Goal: Check status: Check status

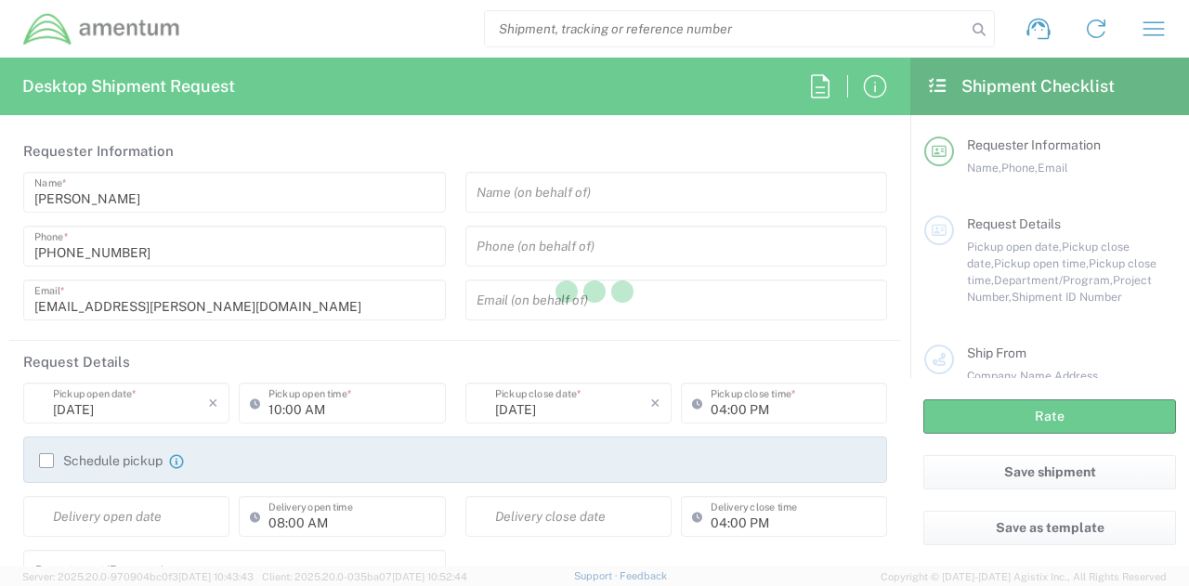
type input "[GEOGRAPHIC_DATA]"
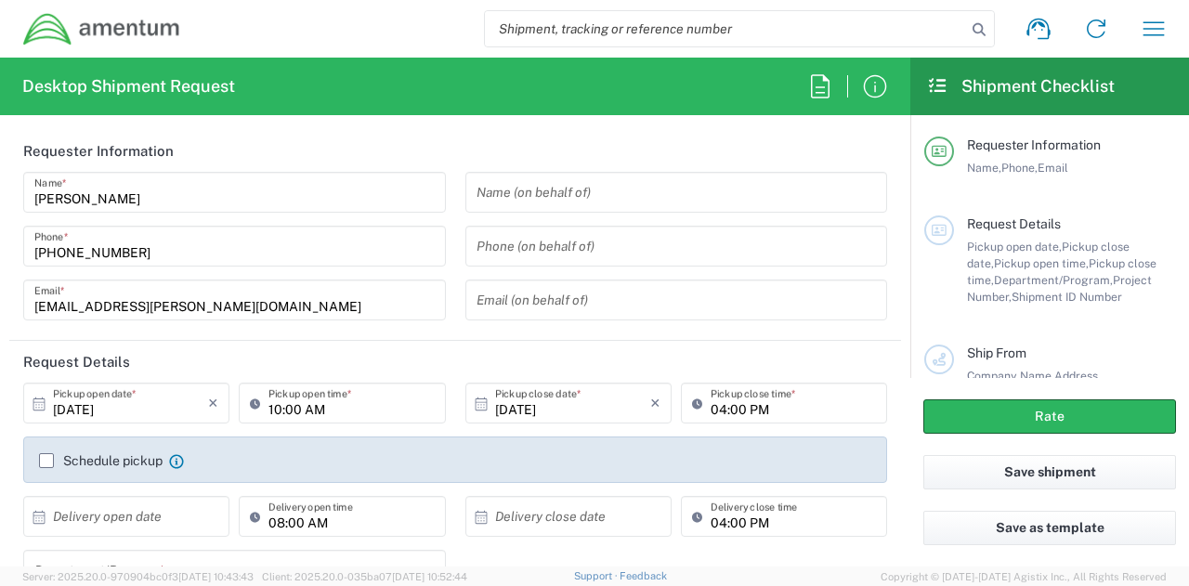
type input "[DOMAIN_NAME]"
click at [1164, 31] on icon "button" at bounding box center [1153, 29] width 30 height 30
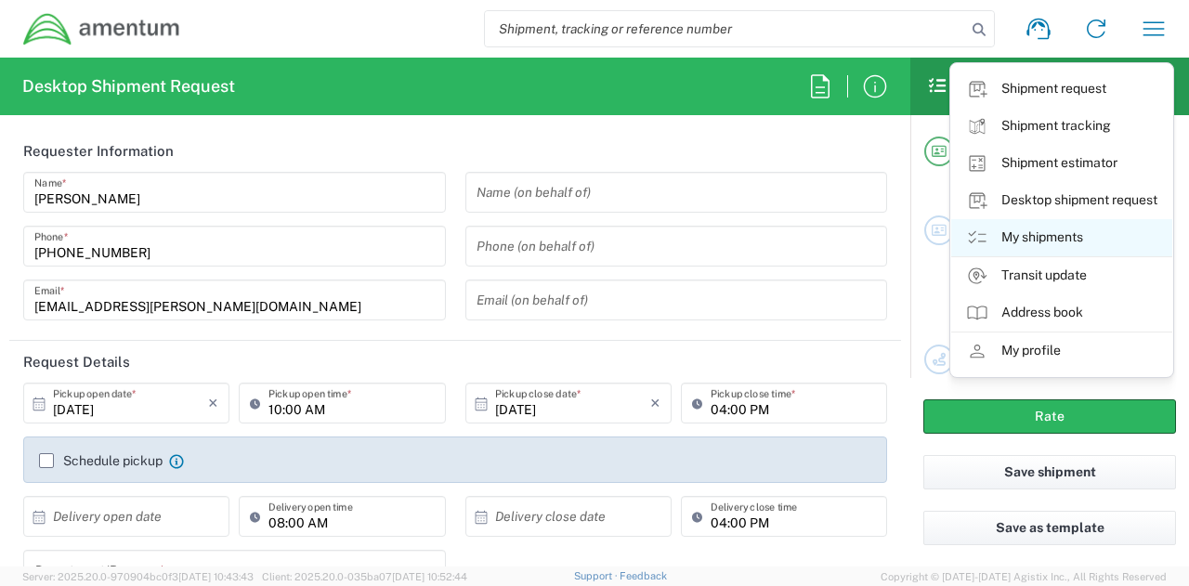
click at [1077, 234] on link "My shipments" at bounding box center [1061, 237] width 221 height 37
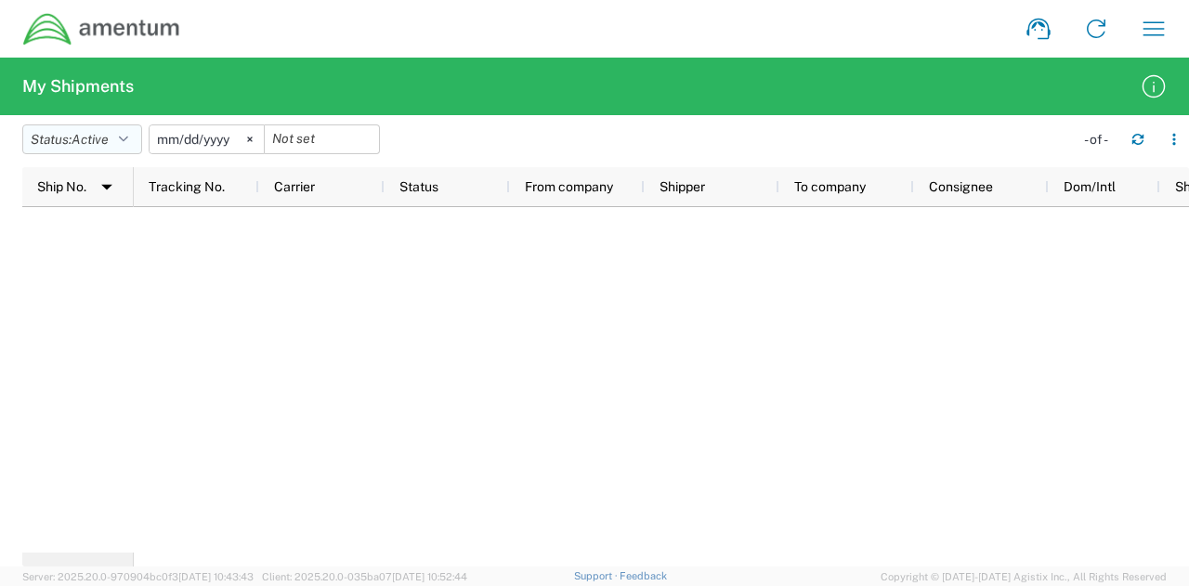
click at [108, 131] on span "Active" at bounding box center [90, 140] width 37 height 18
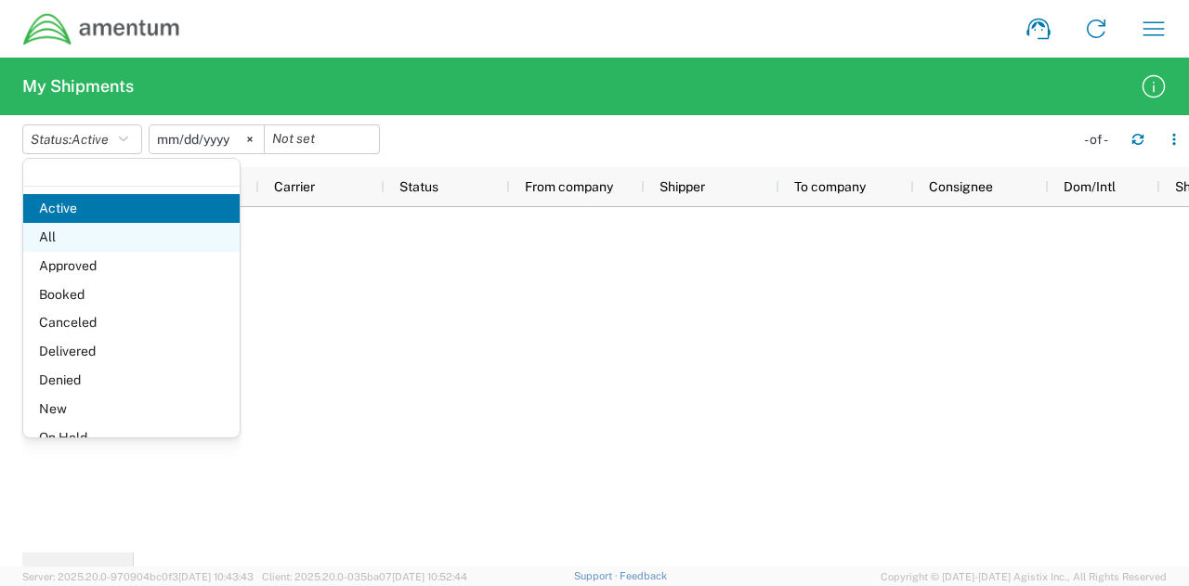
click at [98, 235] on span "All" at bounding box center [131, 237] width 216 height 29
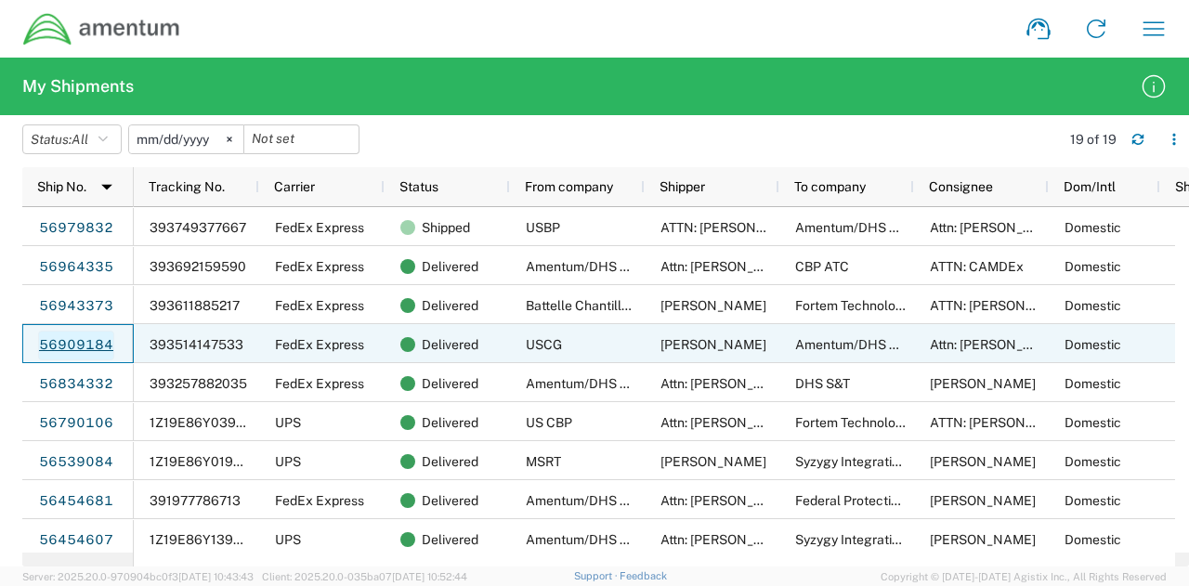
click at [89, 345] on link "56909184" at bounding box center [76, 346] width 76 height 30
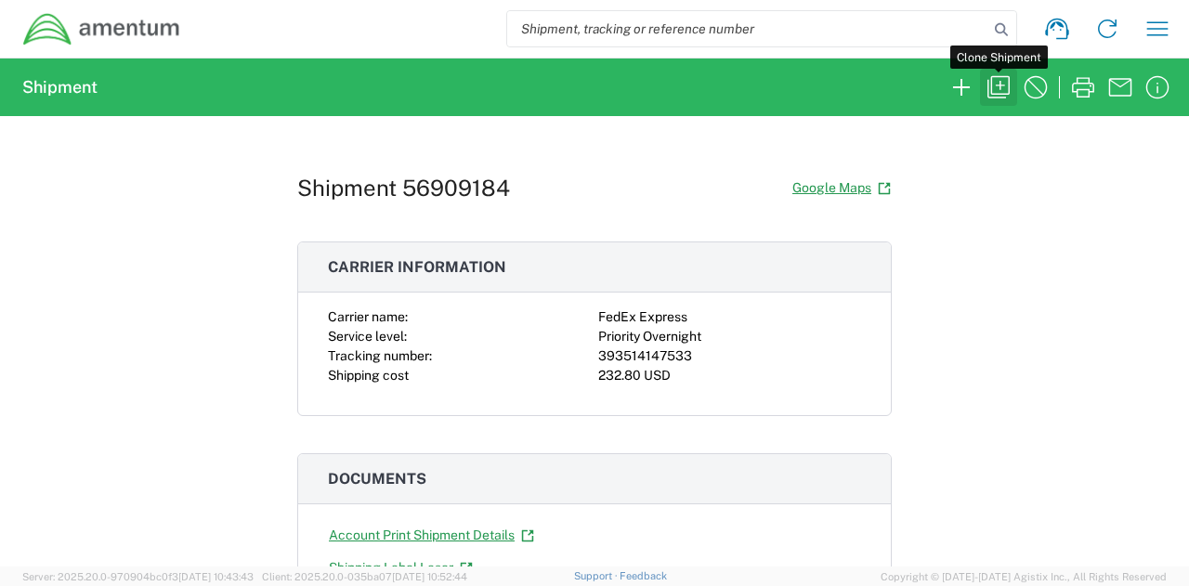
click at [1006, 89] on icon "button" at bounding box center [998, 87] width 30 height 30
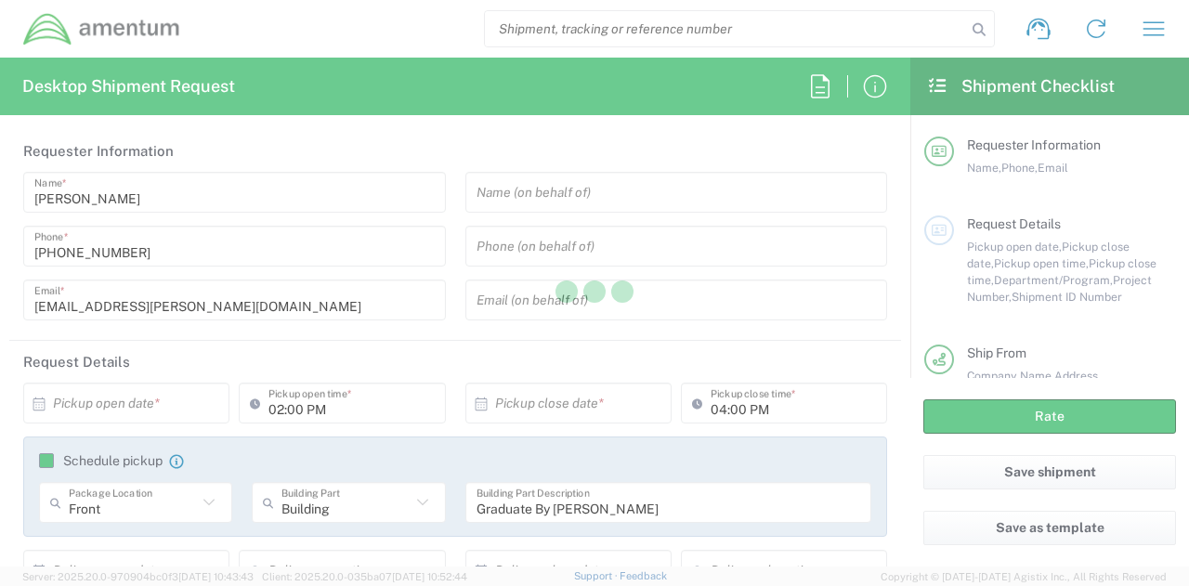
type input "Shipment Id Number"
type input "Your Packaging"
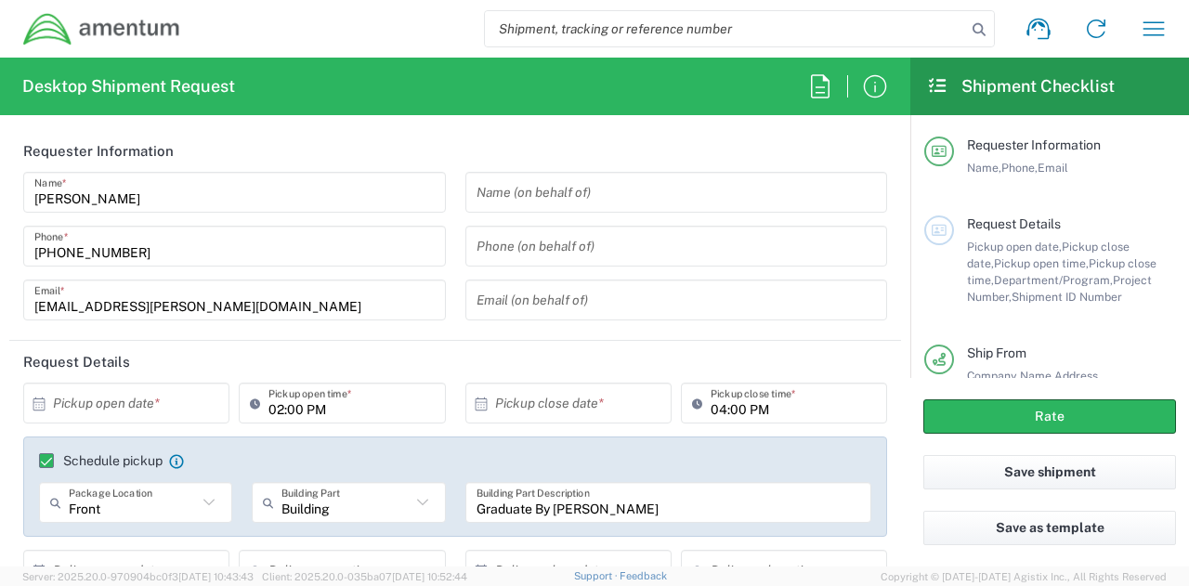
type input "Your Packaging"
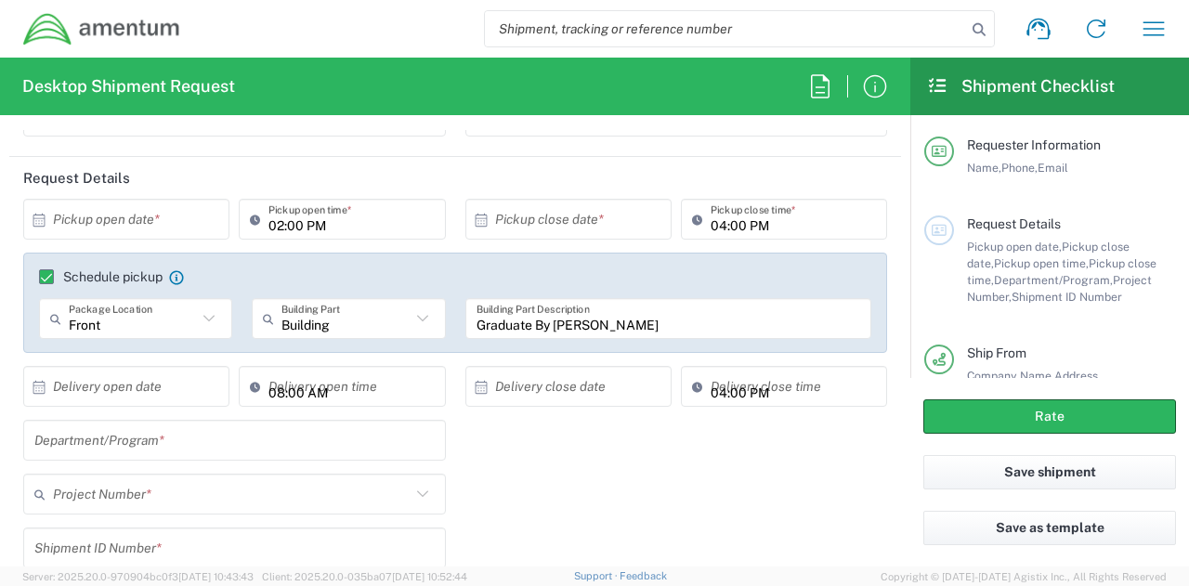
scroll to position [186, 0]
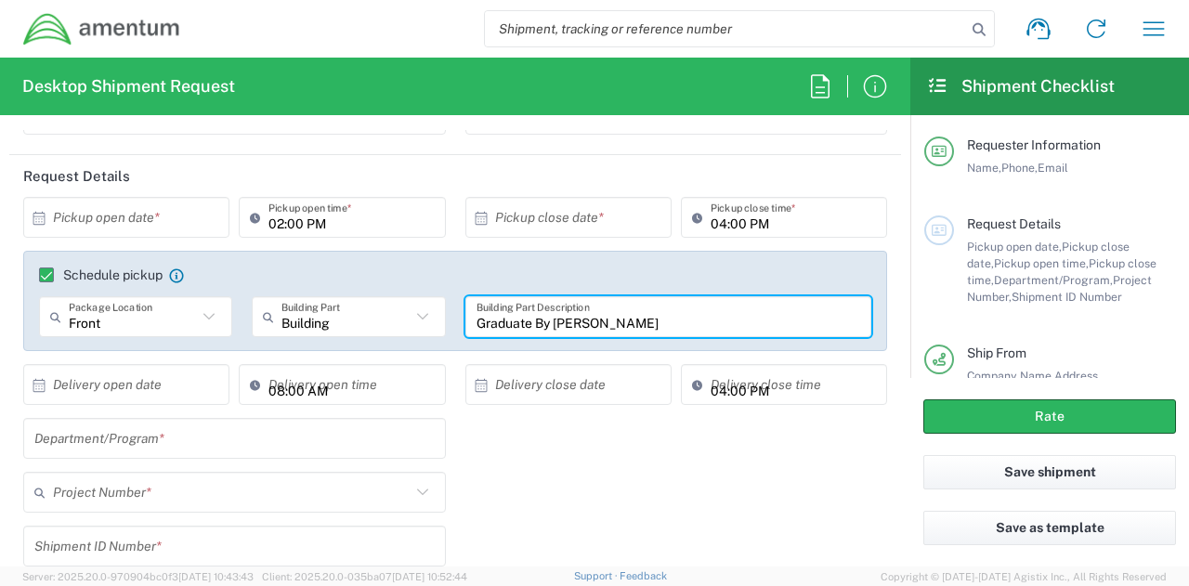
drag, startPoint x: 670, startPoint y: 326, endPoint x: 182, endPoint y: 342, distance: 488.7
click at [182, 342] on div "Front Package Location Front None Rear Side Building Building Part Building Apa…" at bounding box center [456, 323] width 852 height 54
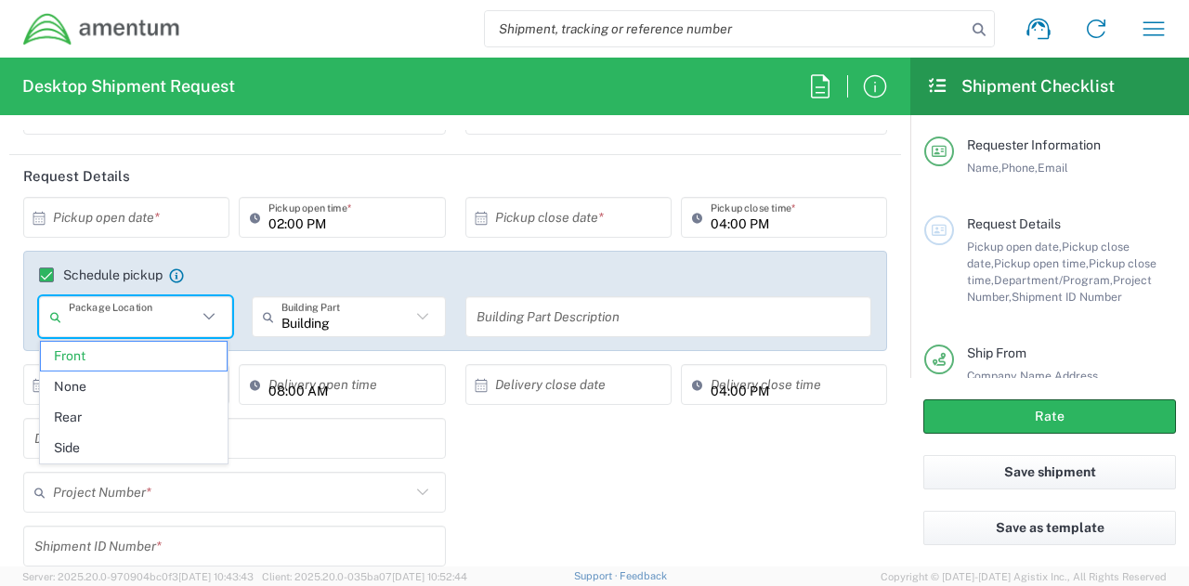
click at [161, 322] on input "text" at bounding box center [133, 317] width 128 height 33
click at [116, 240] on div "× Pickup open date * Cancel Apply" at bounding box center [126, 224] width 215 height 54
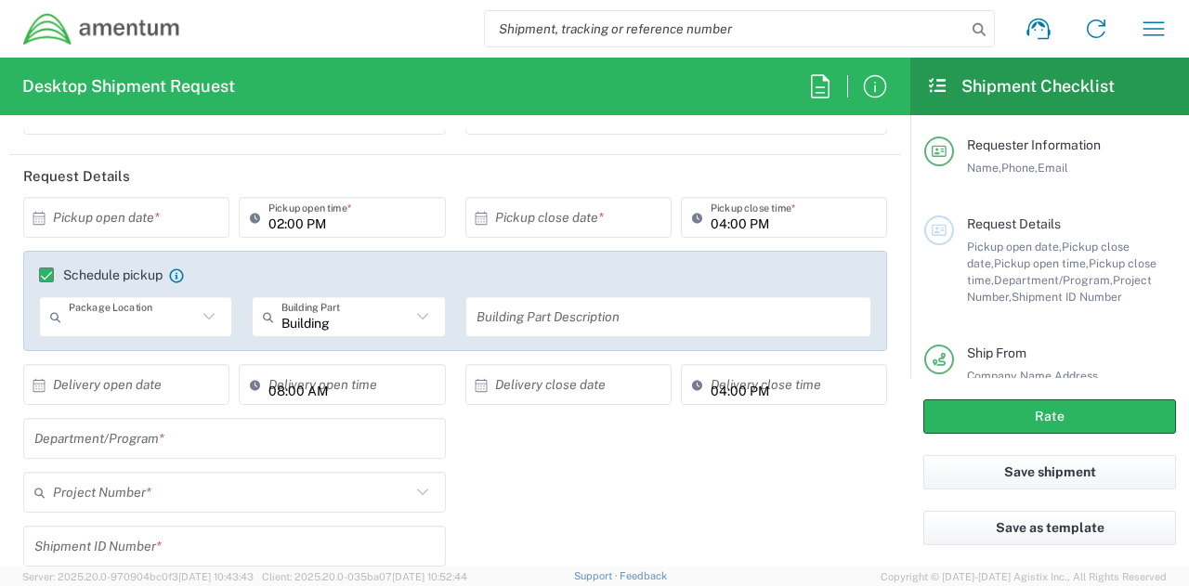
type input "Front"
click at [123, 222] on input "text" at bounding box center [130, 218] width 155 height 33
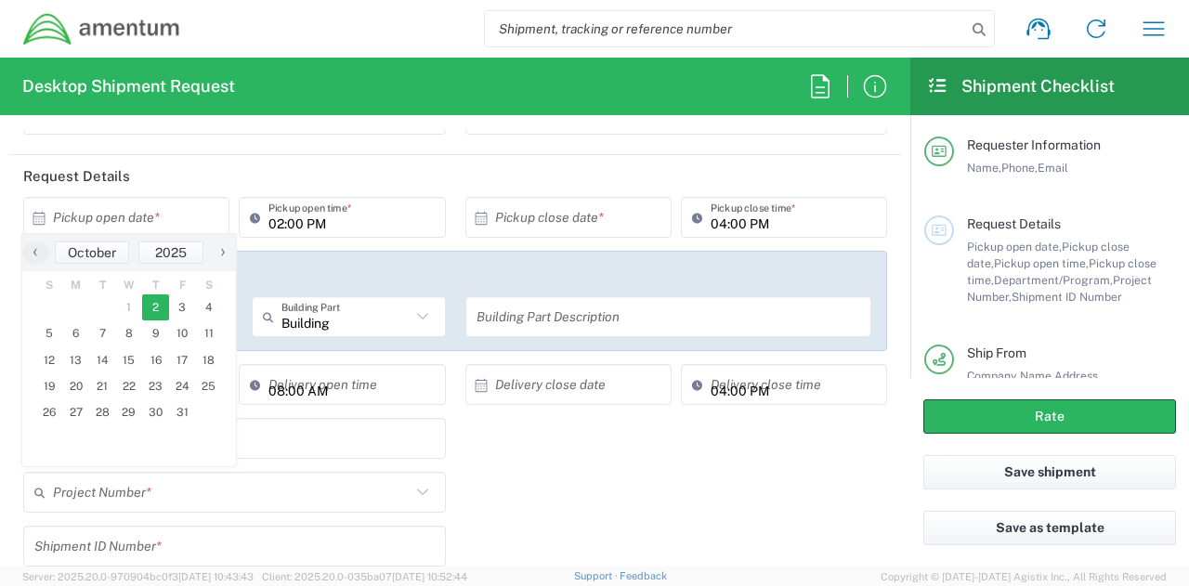
click at [158, 307] on span "2" at bounding box center [155, 307] width 27 height 26
type input "[DATE]"
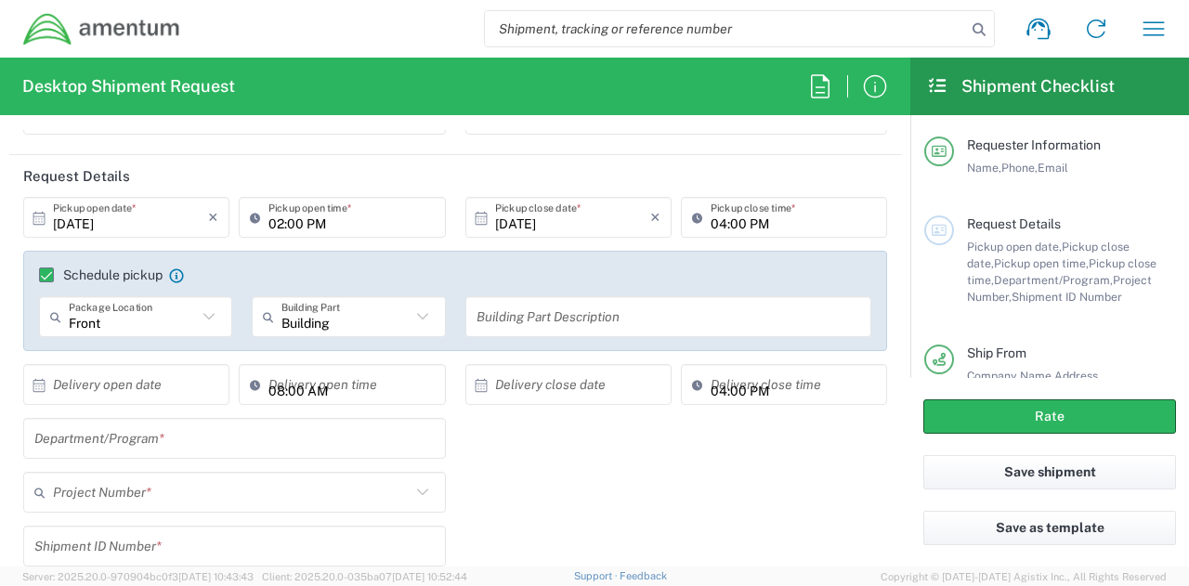
click at [739, 465] on div "Department/Program *" at bounding box center [455, 445] width 883 height 54
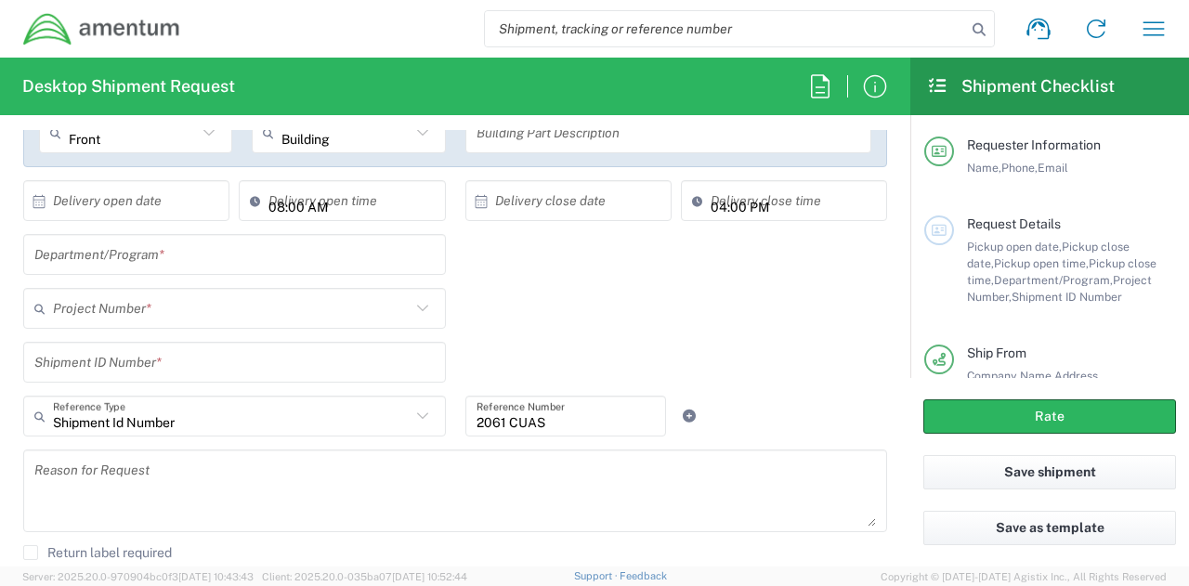
scroll to position [371, 0]
click at [193, 260] on input "text" at bounding box center [234, 253] width 400 height 33
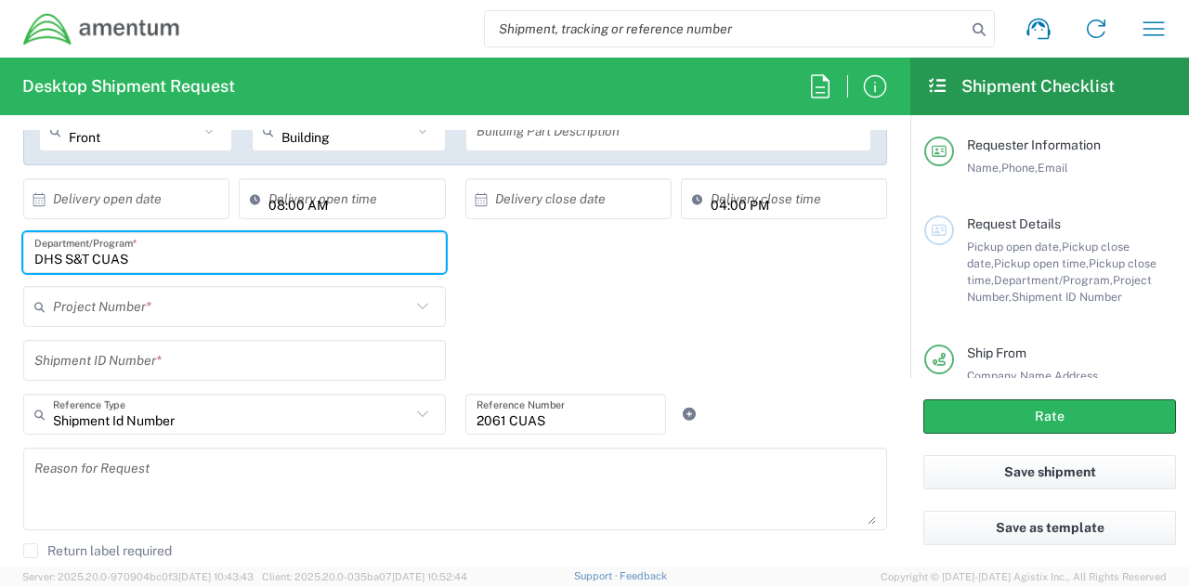
type input "DHS S&T CUAS"
click at [421, 304] on icon at bounding box center [422, 306] width 24 height 24
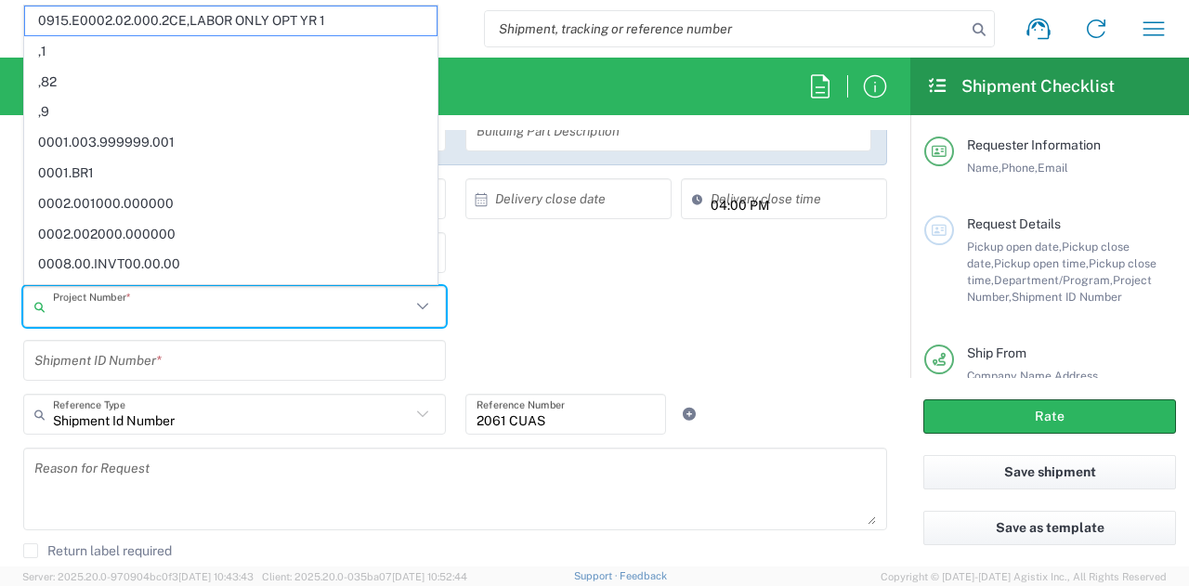
click at [351, 311] on input "text" at bounding box center [232, 307] width 358 height 33
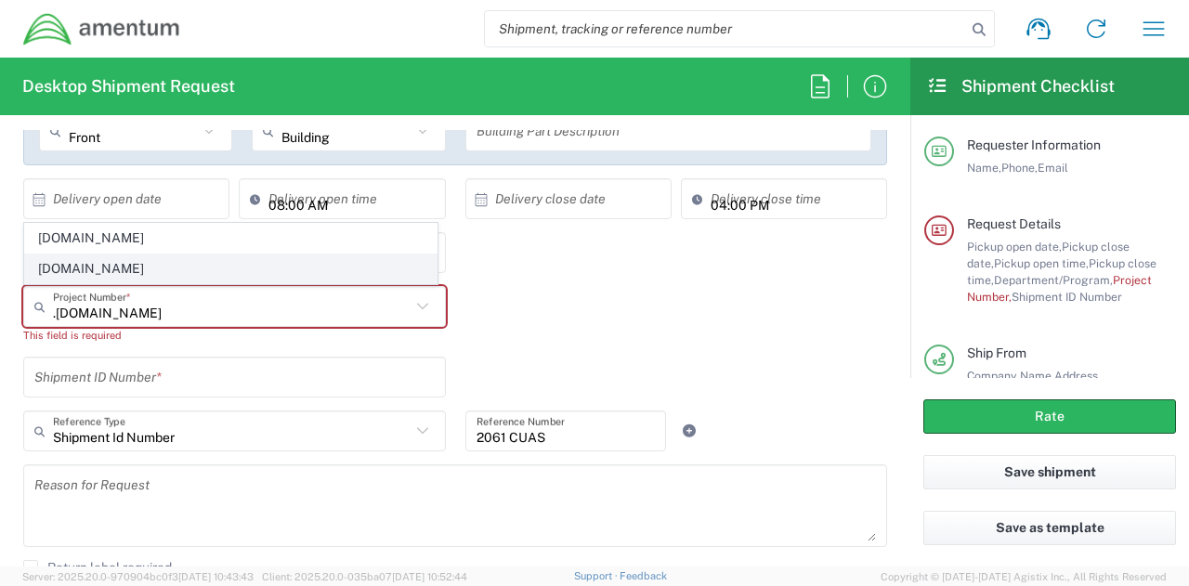
click at [262, 270] on span "[DOMAIN_NAME]" at bounding box center [230, 268] width 411 height 29
type input "[DOMAIN_NAME]"
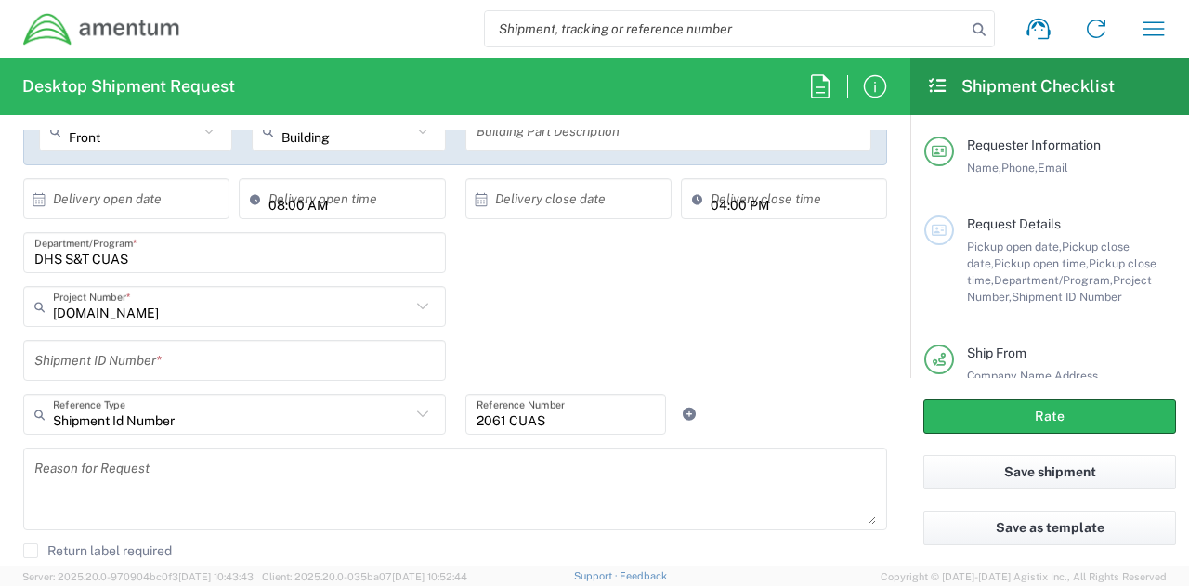
click at [574, 275] on div "DHS S&T CUAS Department/Program *" at bounding box center [455, 259] width 883 height 54
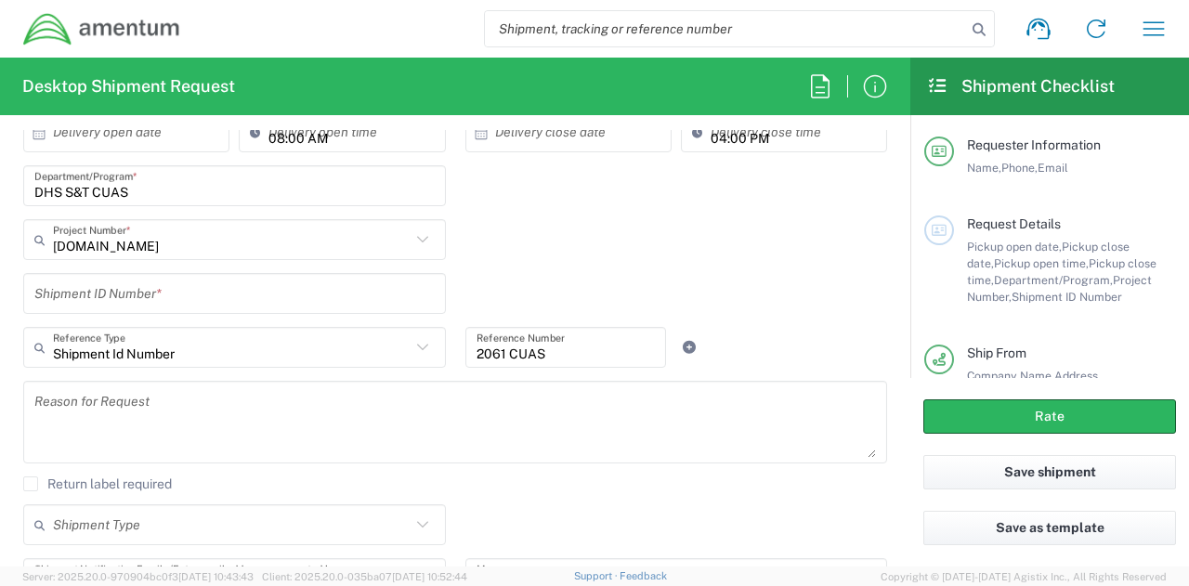
scroll to position [464, 0]
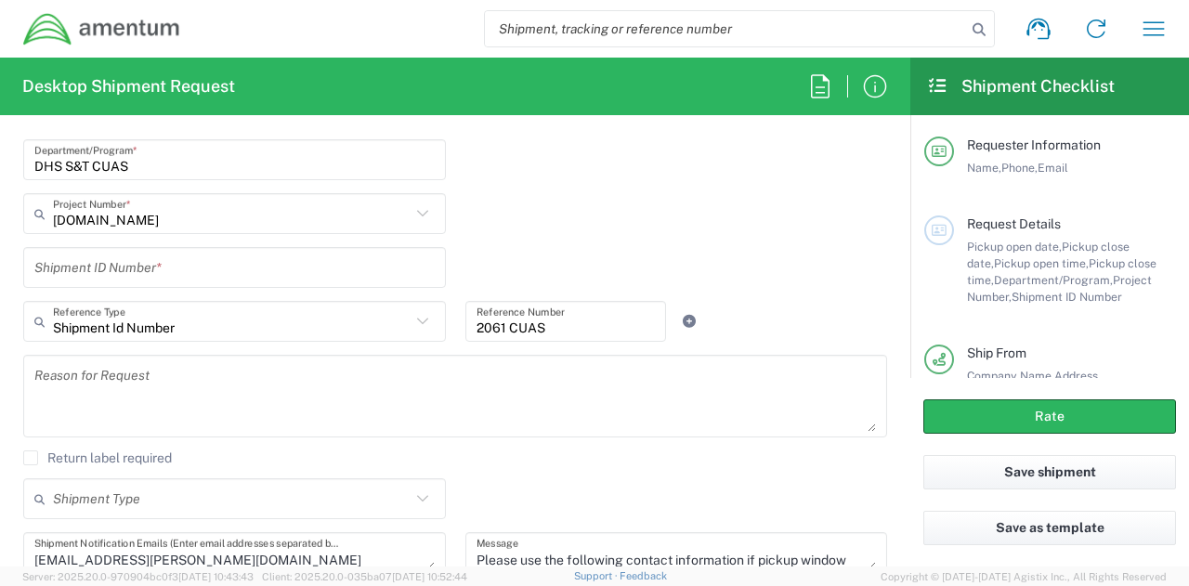
click at [279, 271] on input "text" at bounding box center [234, 268] width 400 height 33
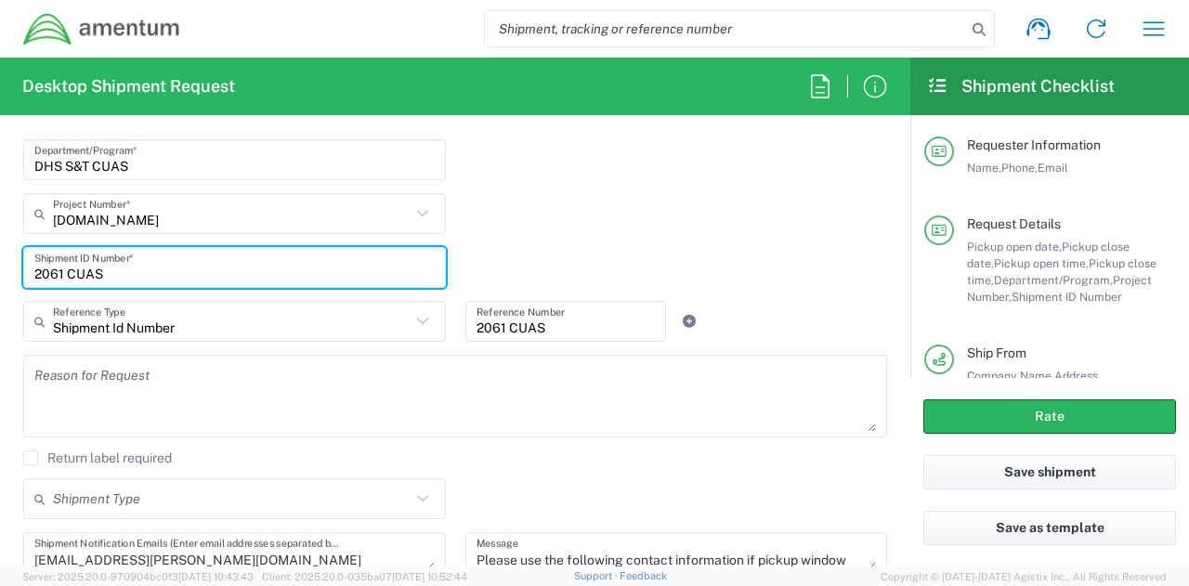
type input "2061 CUAS"
click at [353, 417] on textarea at bounding box center [454, 396] width 841 height 72
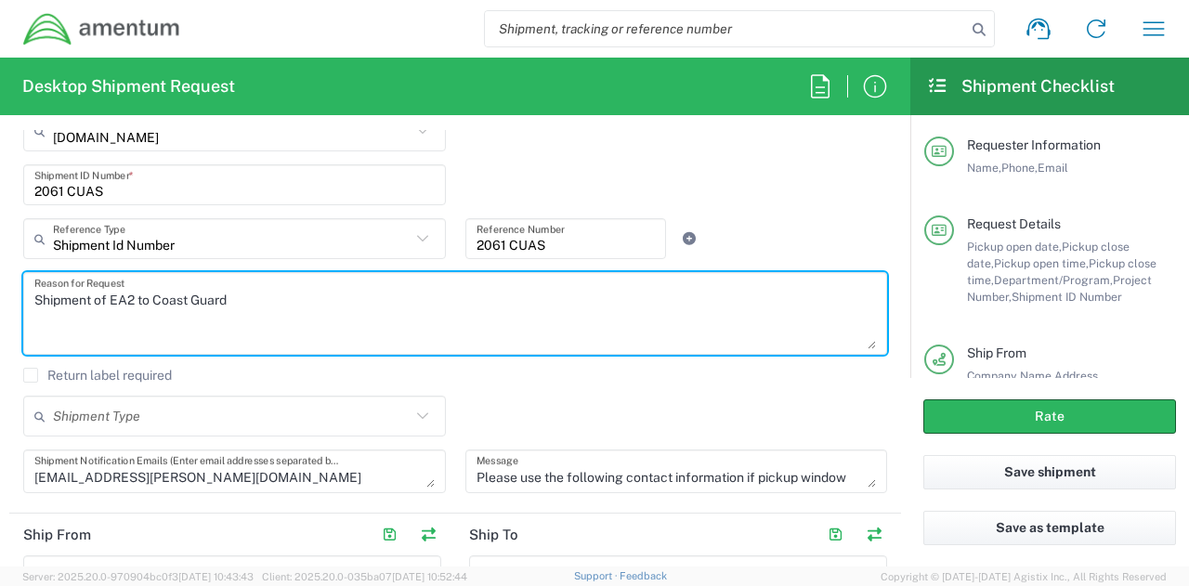
scroll to position [650, 0]
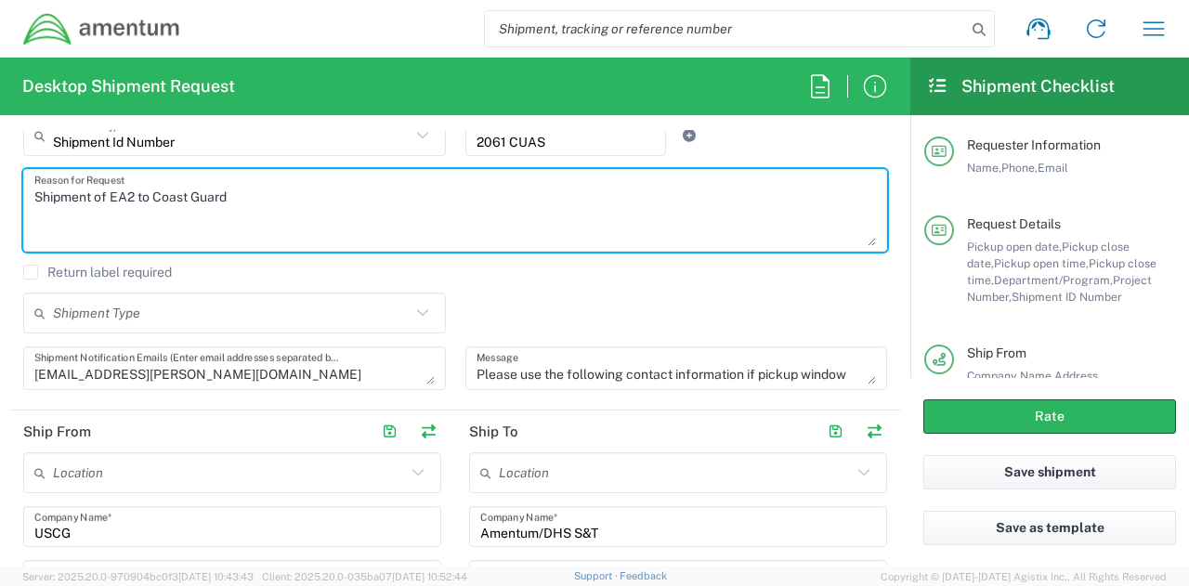
type textarea "Shipment of EA2 to Coast Guard"
click at [407, 295] on div "Shipment Type" at bounding box center [234, 313] width 423 height 41
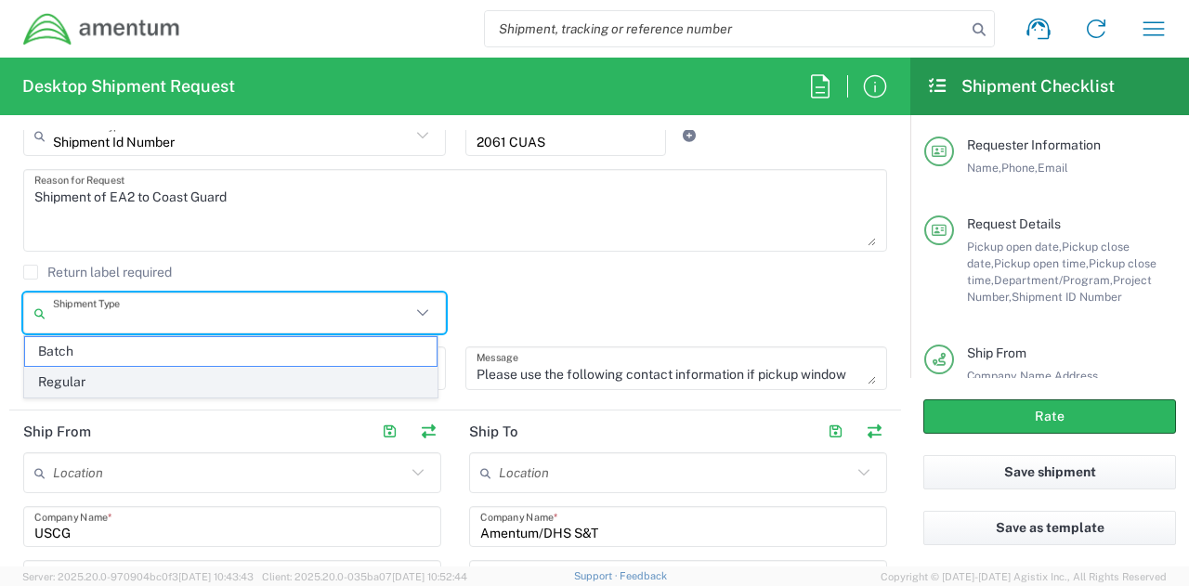
click at [83, 374] on span "Regular" at bounding box center [230, 382] width 411 height 29
type input "Regular"
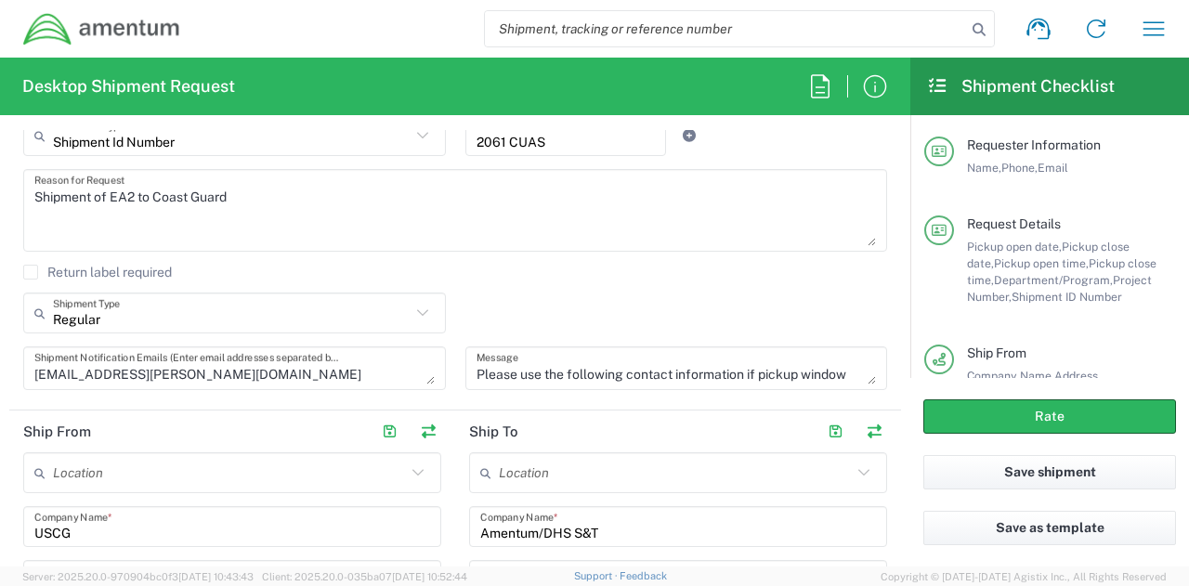
click at [601, 287] on div "Return label required" at bounding box center [455, 279] width 864 height 28
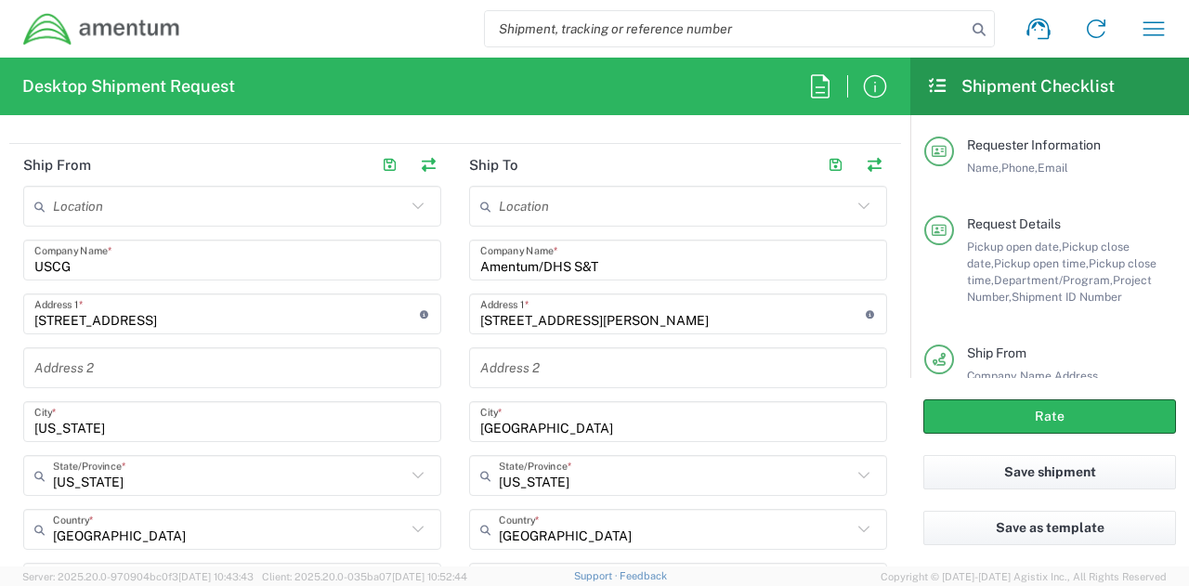
scroll to position [929, 0]
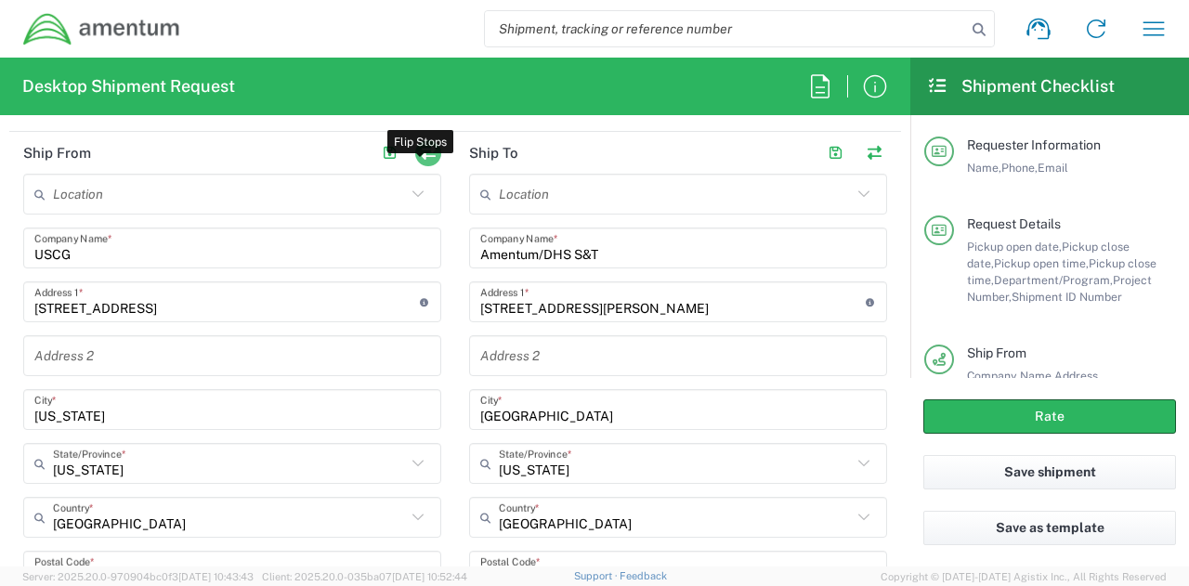
click at [422, 151] on button "button" at bounding box center [428, 153] width 26 height 26
type input "Amentum/DHS S&T"
type input "[STREET_ADDRESS][PERSON_NAME]"
type input "[GEOGRAPHIC_DATA]"
type input "[US_STATE]"
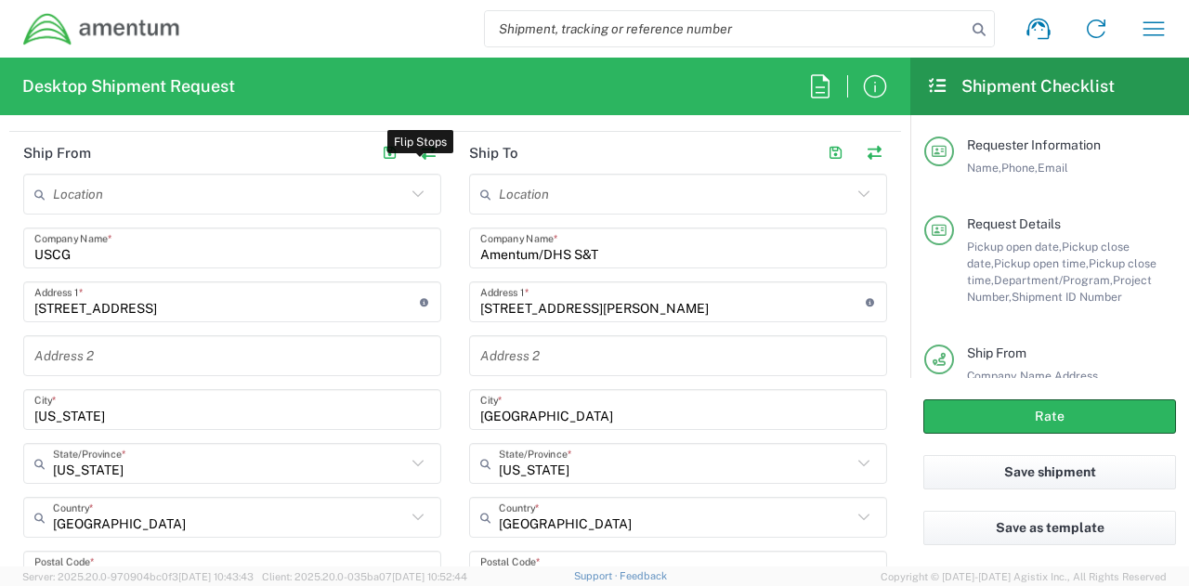
type input "25446"
type input "Attn: [PERSON_NAME]"
type input "[PHONE_NUMBER]"
type input "[EMAIL_ADDRESS][PERSON_NAME][DOMAIN_NAME]"
type input "USCG"
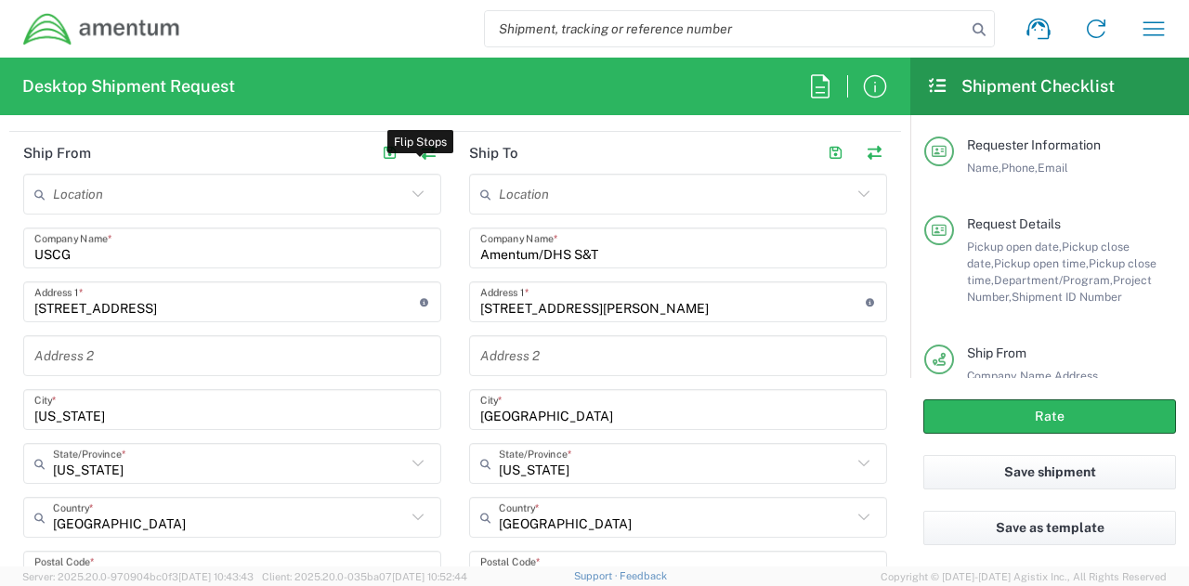
type input "22 N. Loop Rd"
type input "[US_STATE]"
type input "10044"
type input "[PERSON_NAME]"
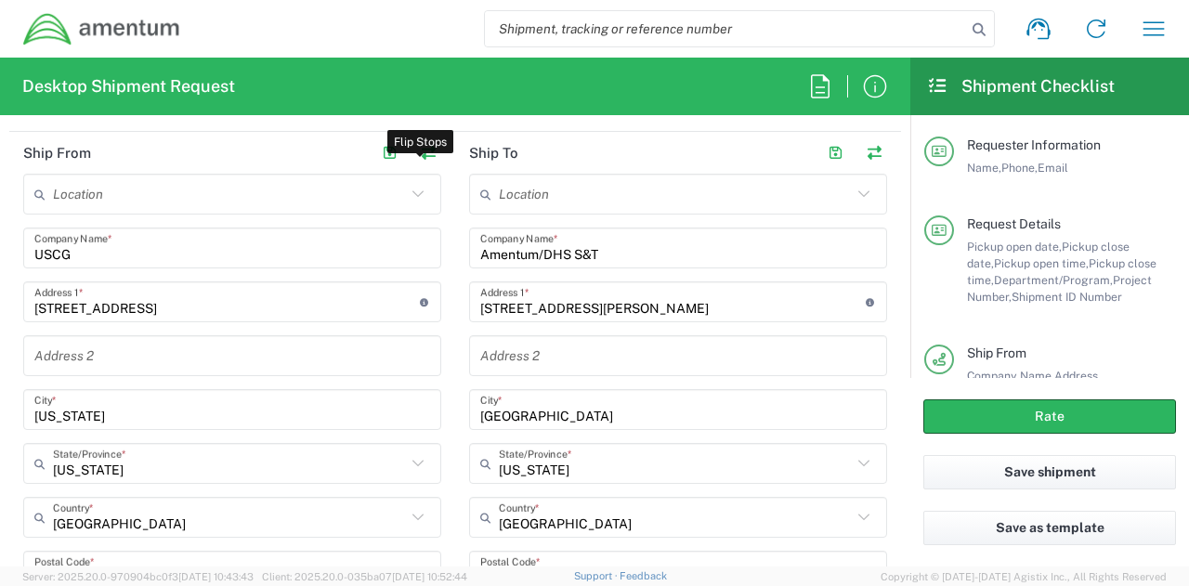
type input "1-810-449-2402"
type input "daniel.l.alati@uscg.mil"
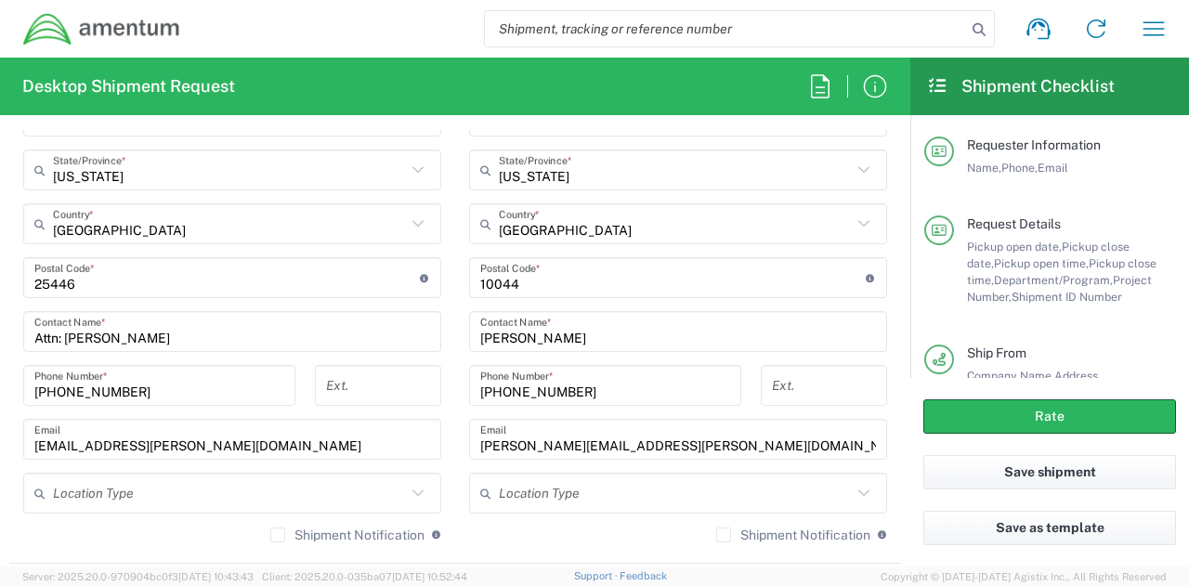
scroll to position [1300, 0]
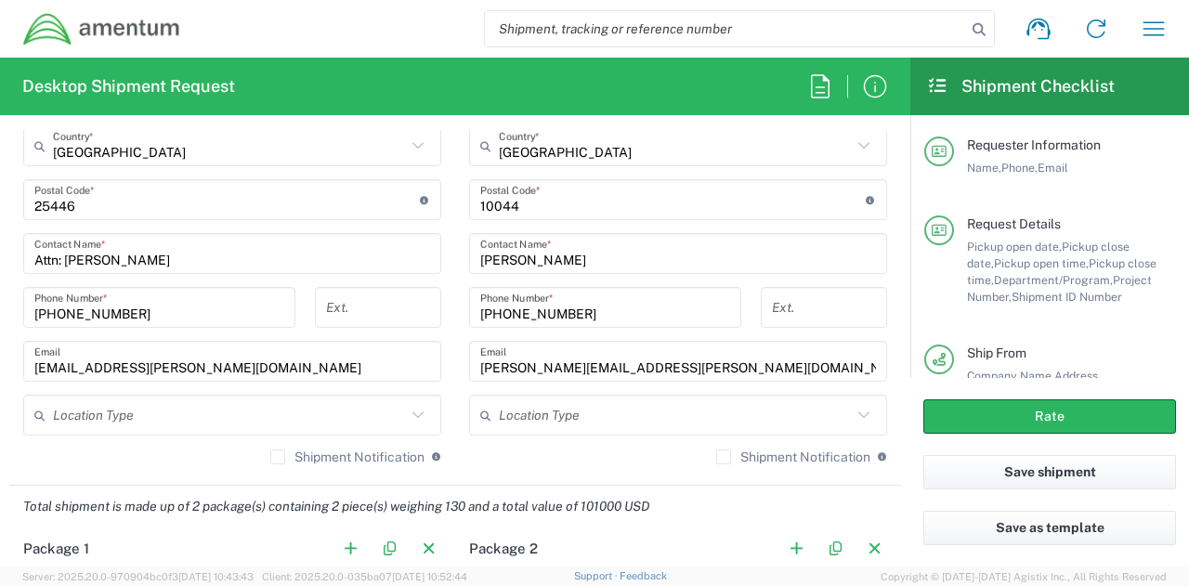
click at [630, 260] on input "[PERSON_NAME]" at bounding box center [678, 254] width 396 height 33
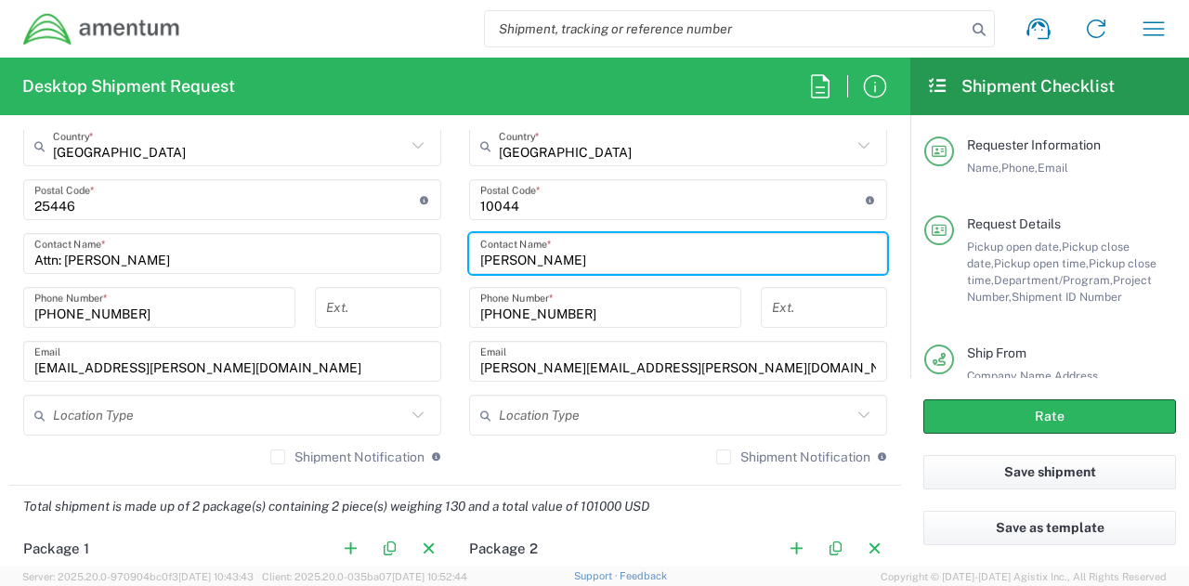
click at [630, 260] on input "[PERSON_NAME]" at bounding box center [678, 254] width 396 height 33
type input "R"
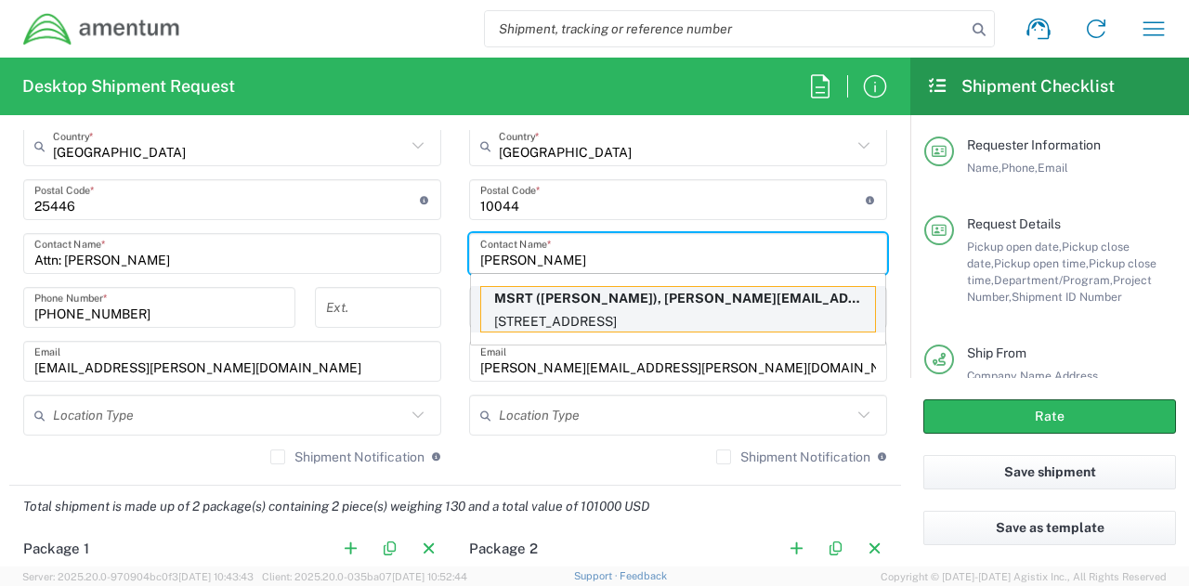
type input "[PERSON_NAME]"
click at [641, 310] on p "1260 Shotgun Rd, Chesapeake, VA, 23322, US" at bounding box center [678, 321] width 394 height 23
type input "MSRT"
type input "1260 Shotgun Rd"
type input "Chesapeake"
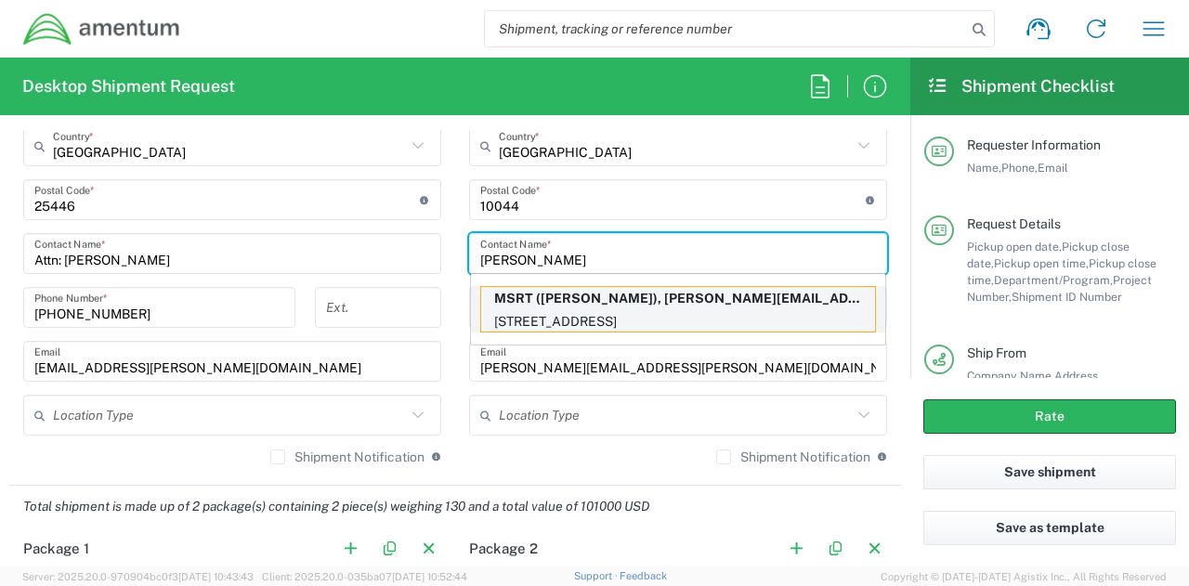
type input "[US_STATE]"
type input "23322"
type input "757-694-7078"
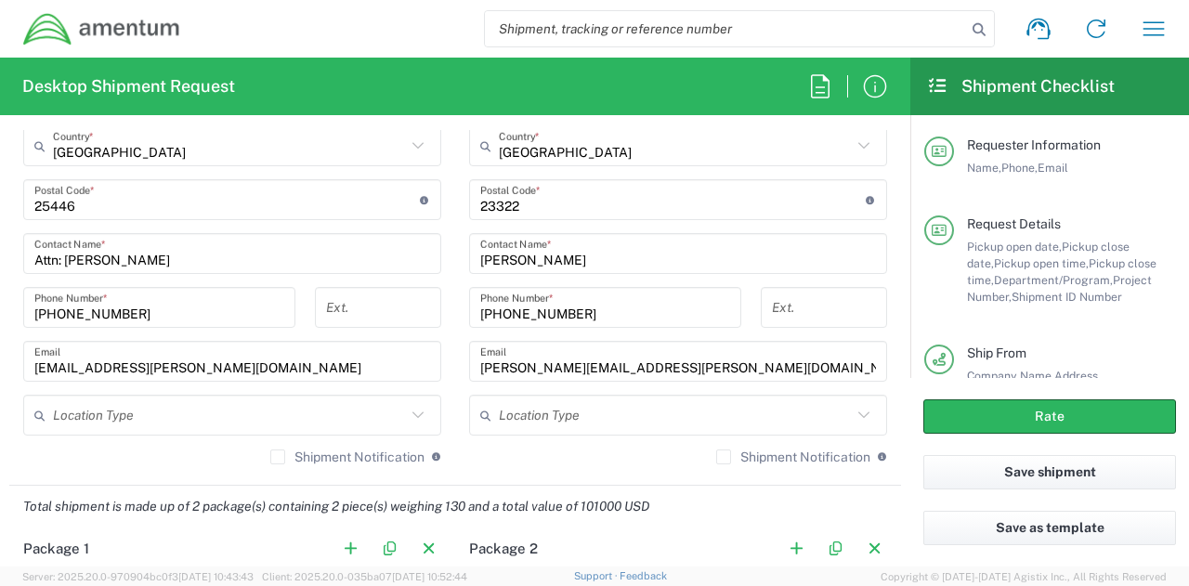
click at [663, 368] on input "brennen.s.coles@uscg.mil" at bounding box center [678, 361] width 396 height 33
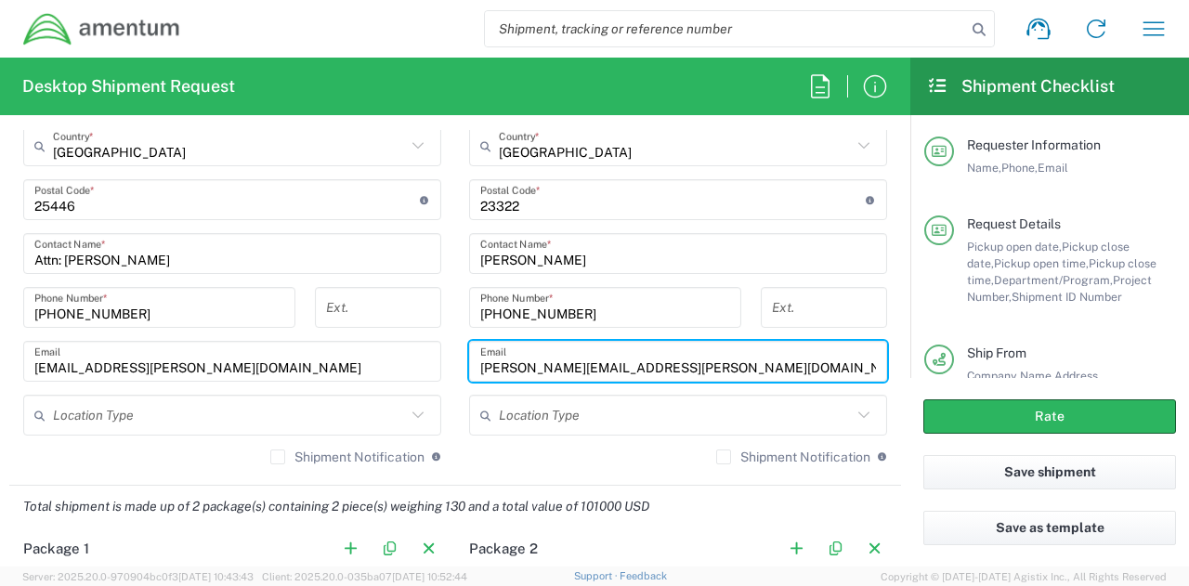
click at [663, 368] on input "brennen.s.coles@uscg.mil" at bounding box center [678, 361] width 396 height 33
paste input "Daniel.L.Alati"
type input "Daniel.L.Alati@uscg.mil"
click at [620, 309] on input "757-694-7078" at bounding box center [605, 308] width 250 height 33
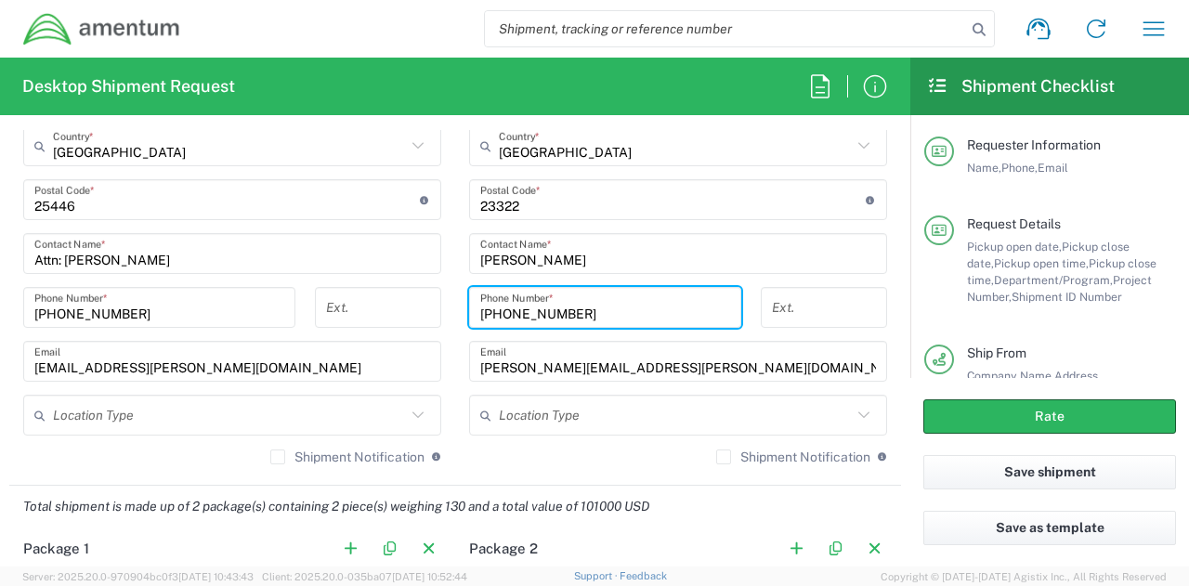
click at [620, 309] on input "757-694-7078" at bounding box center [605, 308] width 250 height 33
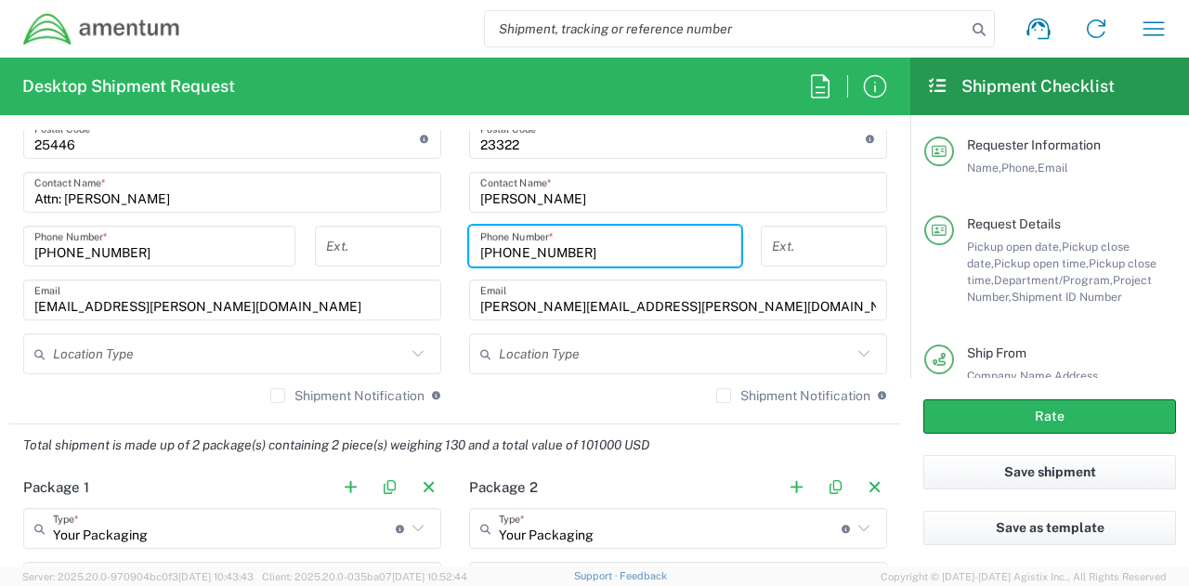
scroll to position [1486, 0]
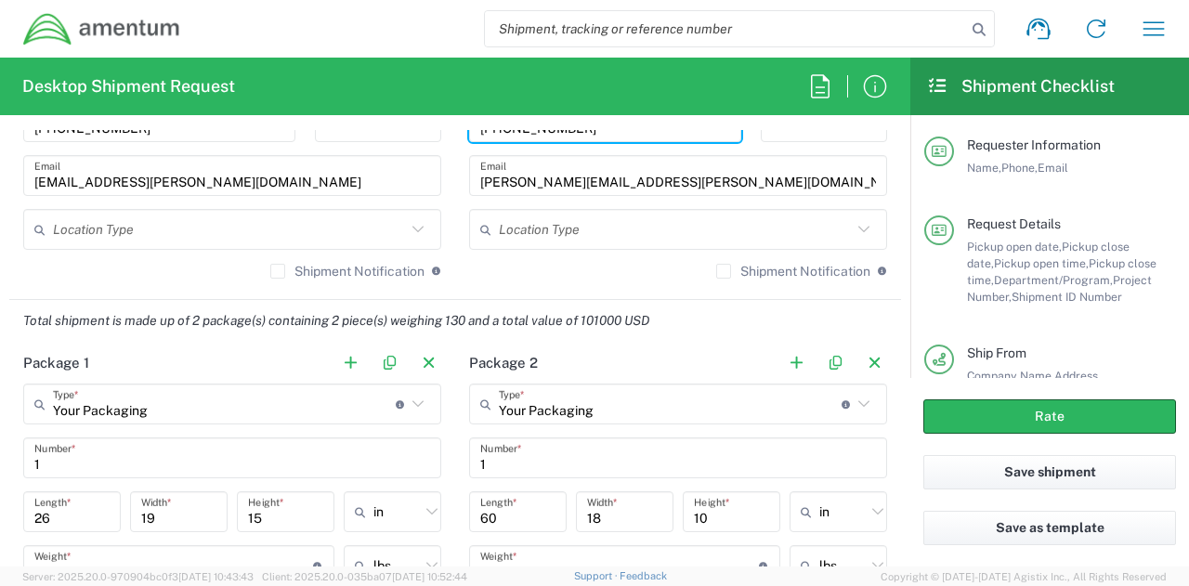
type input "[PHONE_NUMBER]"
click at [719, 264] on label "Shipment Notification" at bounding box center [793, 271] width 154 height 15
click at [723, 271] on input "Shipment Notification" at bounding box center [723, 271] width 0 height 0
click at [270, 266] on label "Shipment Notification" at bounding box center [347, 271] width 154 height 15
click at [278, 271] on input "Shipment Notification" at bounding box center [278, 271] width 0 height 0
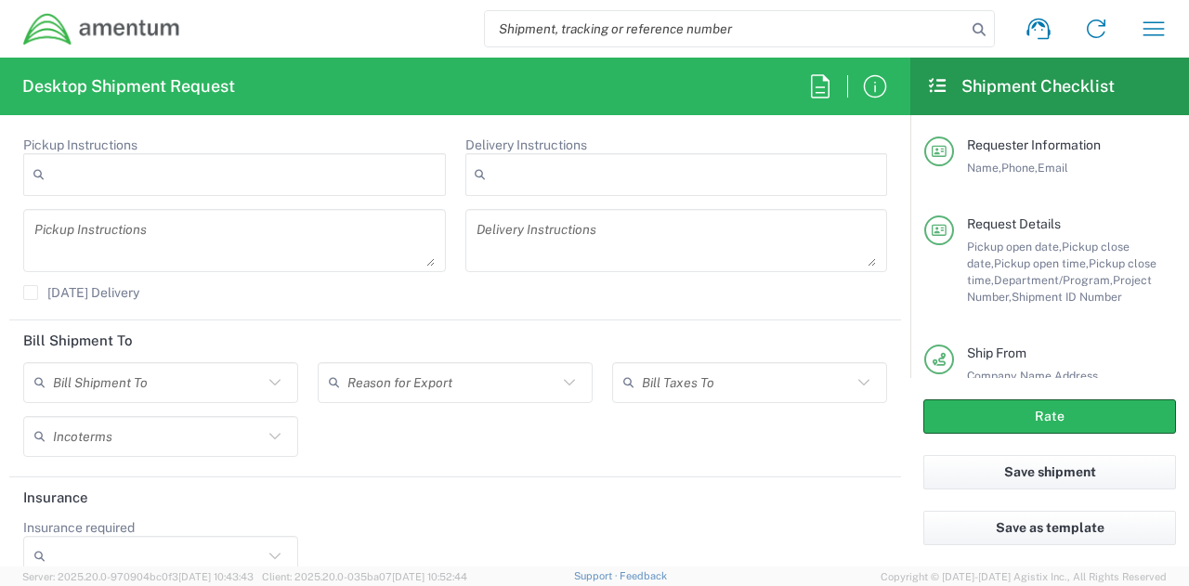
scroll to position [2583, 0]
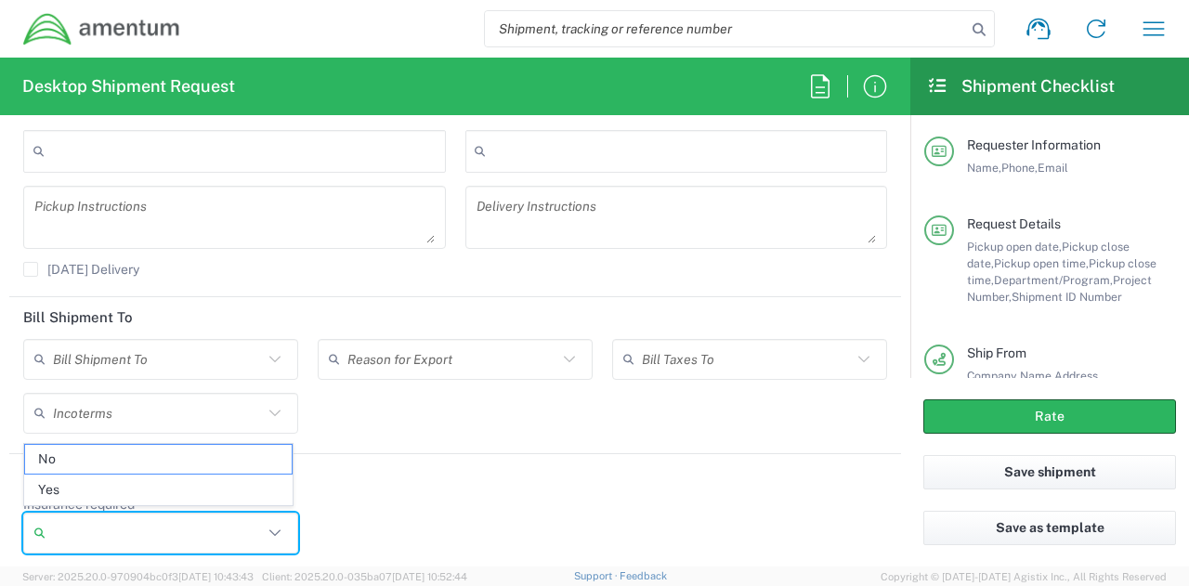
click at [189, 523] on input "Insurance required" at bounding box center [158, 533] width 210 height 30
click at [163, 488] on span "Yes" at bounding box center [158, 489] width 267 height 29
type input "Yes"
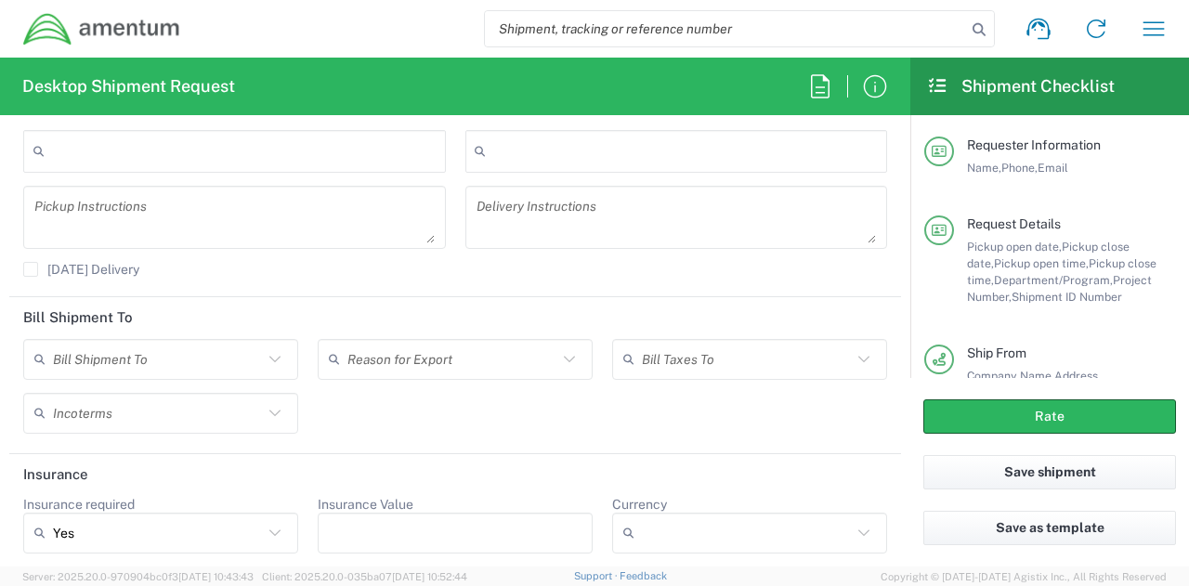
click at [550, 522] on input "Insurance Value" at bounding box center [455, 533] width 253 height 30
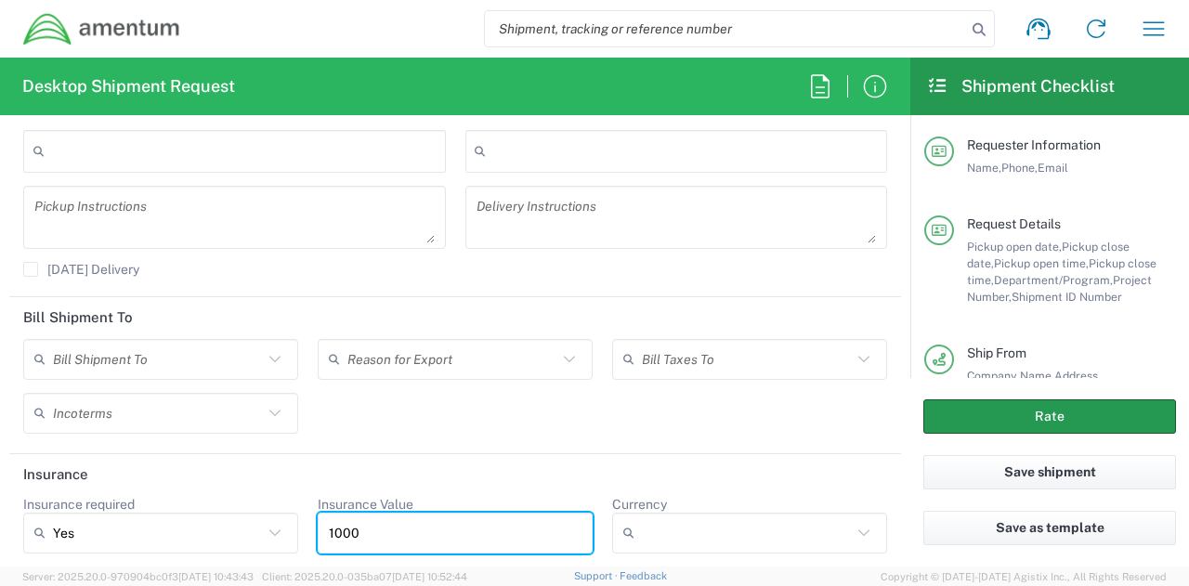
type input "1000"
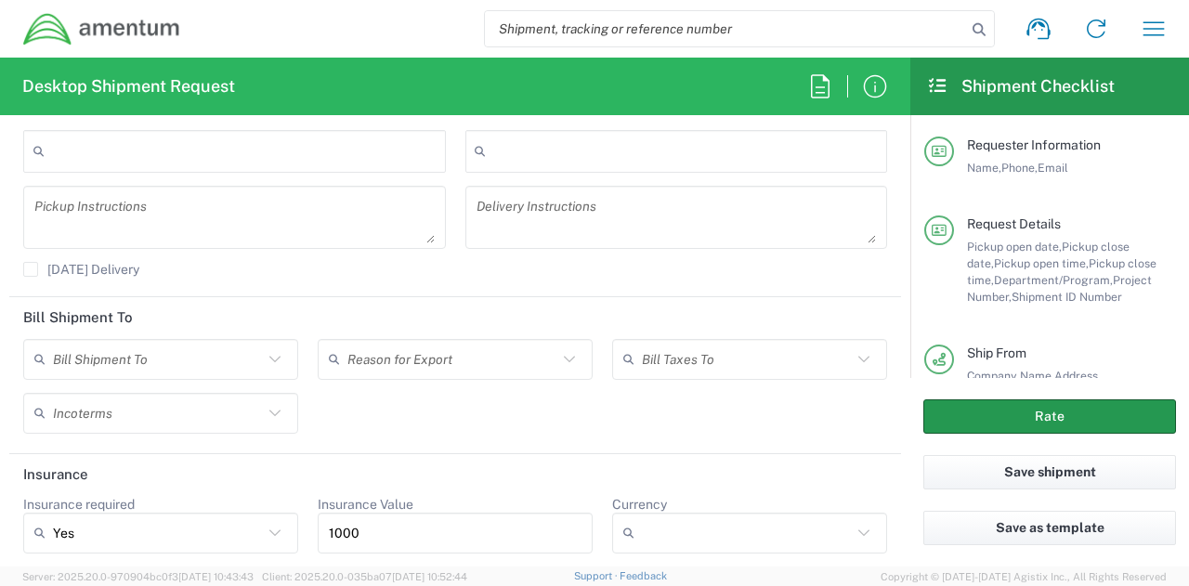
click at [1052, 423] on button "Rate" at bounding box center [1049, 416] width 253 height 34
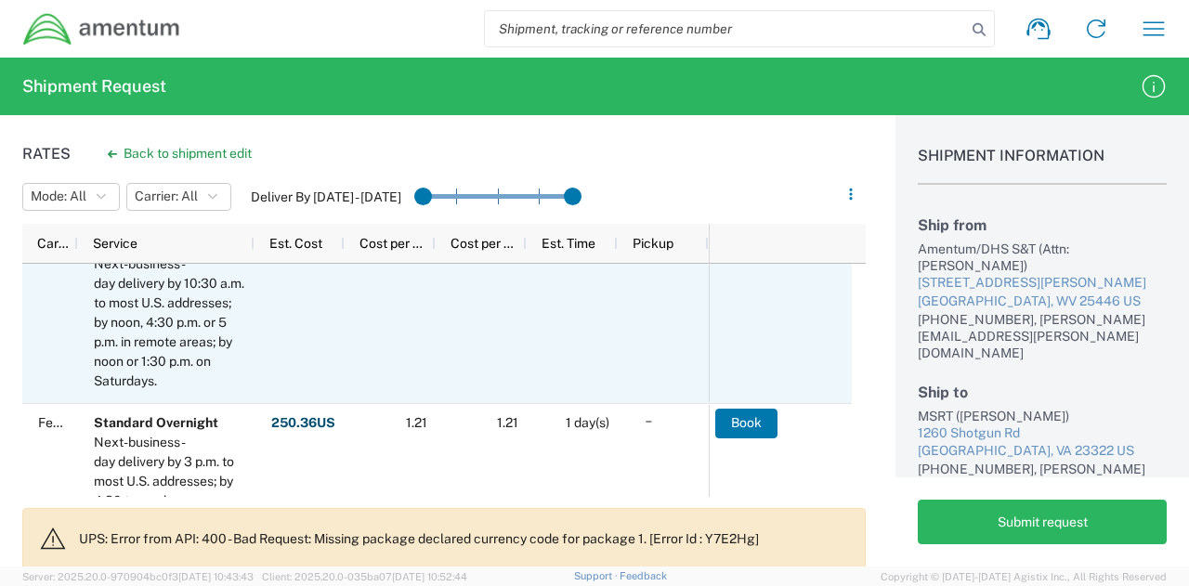
scroll to position [186, 0]
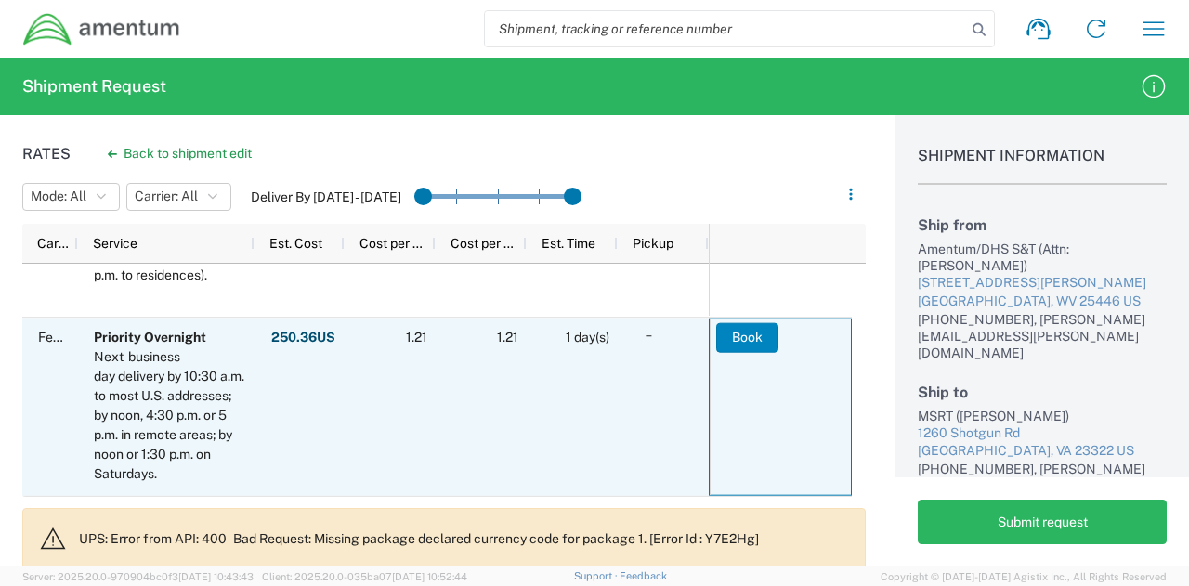
click at [750, 339] on button "Book" at bounding box center [747, 337] width 62 height 30
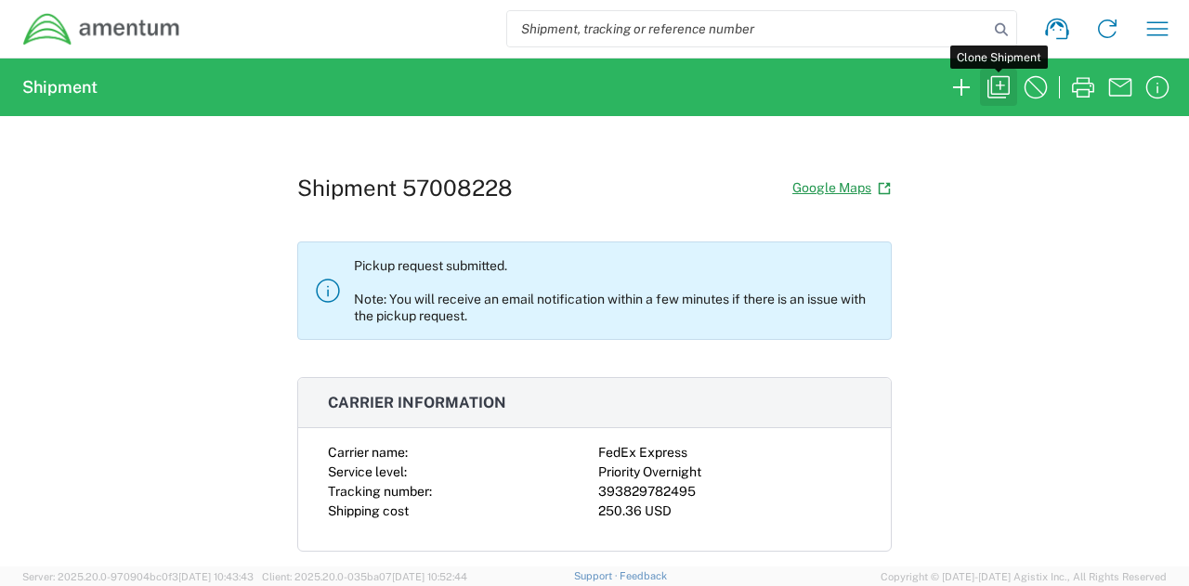
click at [1008, 88] on icon "button" at bounding box center [998, 87] width 22 height 22
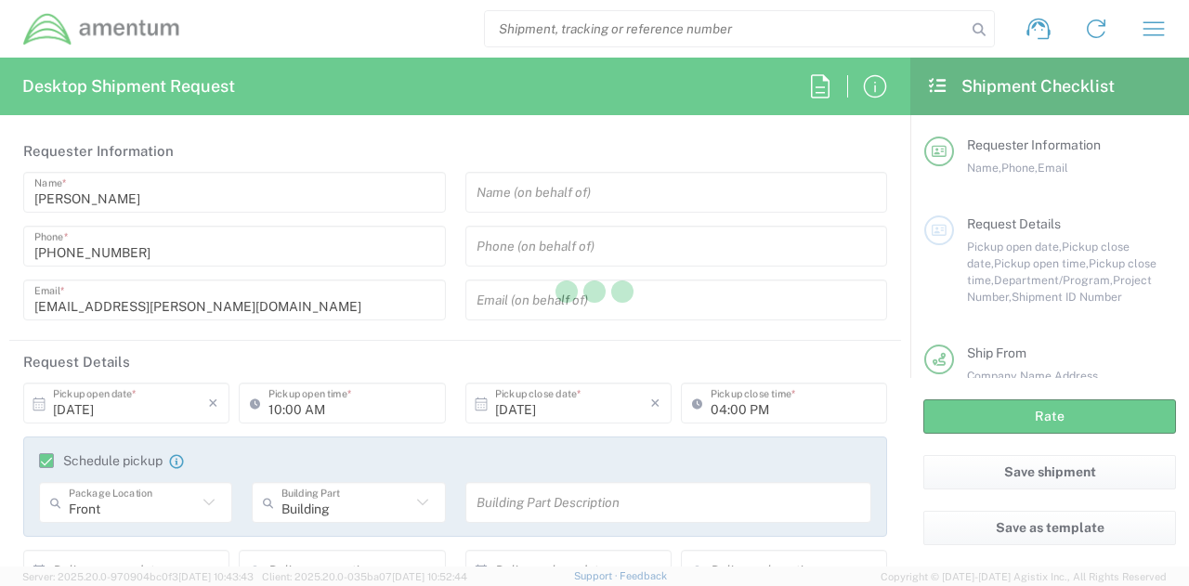
type input "02:00 PM"
type input "Shipment Id Number"
type input "2061 CUAS"
type textarea "Shipment of EA2 to Coast Guard"
type textarea "Please use the following contact information if pickup window exceeds selected …"
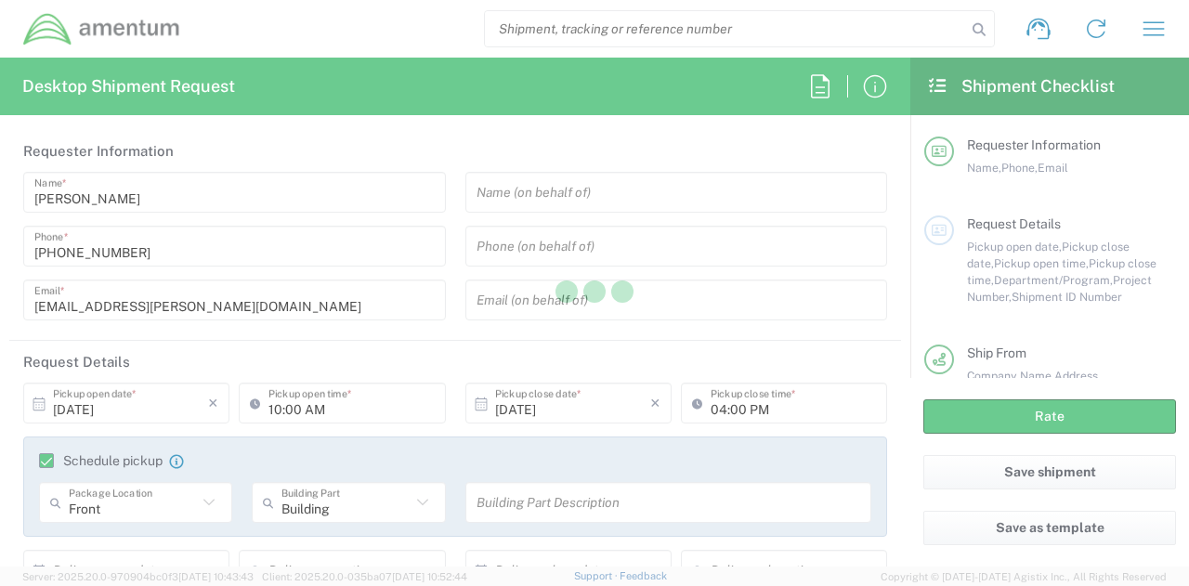
type input "Amentum/DHS S&T"
type input "[STREET_ADDRESS][PERSON_NAME]"
type input "[GEOGRAPHIC_DATA]"
type input "[US_STATE]"
type input "25446"
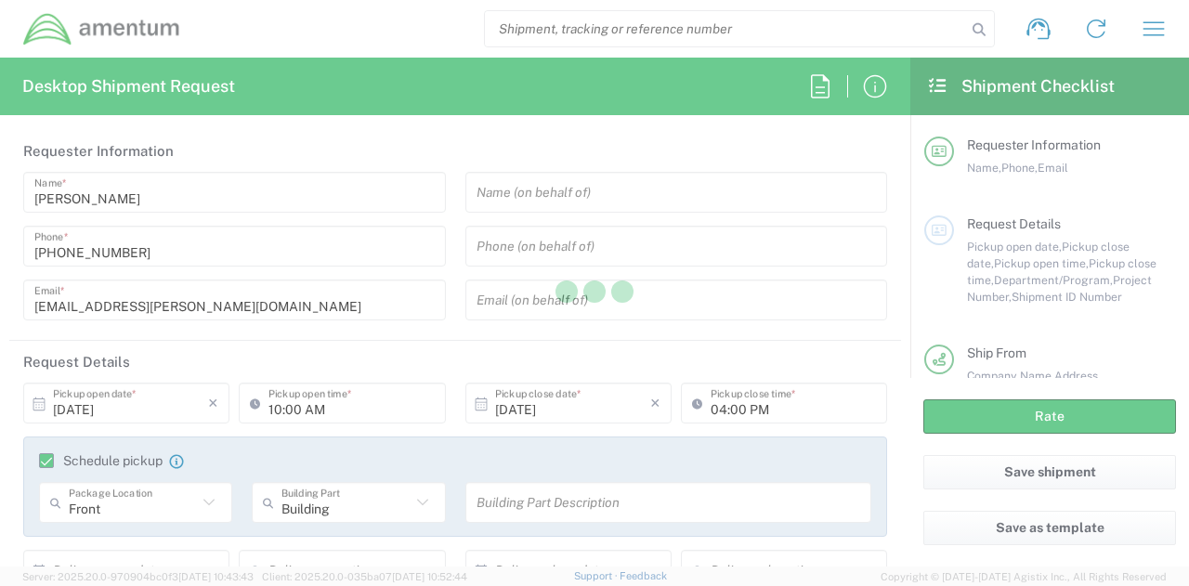
type input "Attn: [PERSON_NAME]"
type input "[PHONE_NUMBER]"
type input "[EMAIL_ADDRESS][PERSON_NAME][DOMAIN_NAME]"
type input "MSRT"
type input "1260 Shotgun Rd"
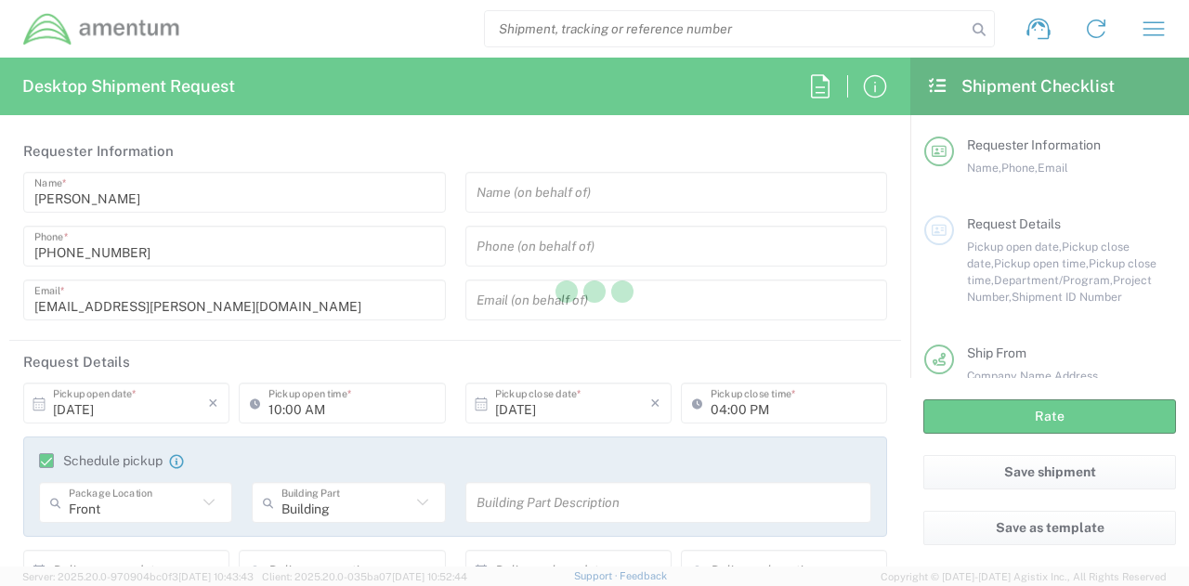
type input "Chesapeake"
type input "[US_STATE]"
type input "23322"
type input "[PERSON_NAME]"
type input "[PHONE_NUMBER]"
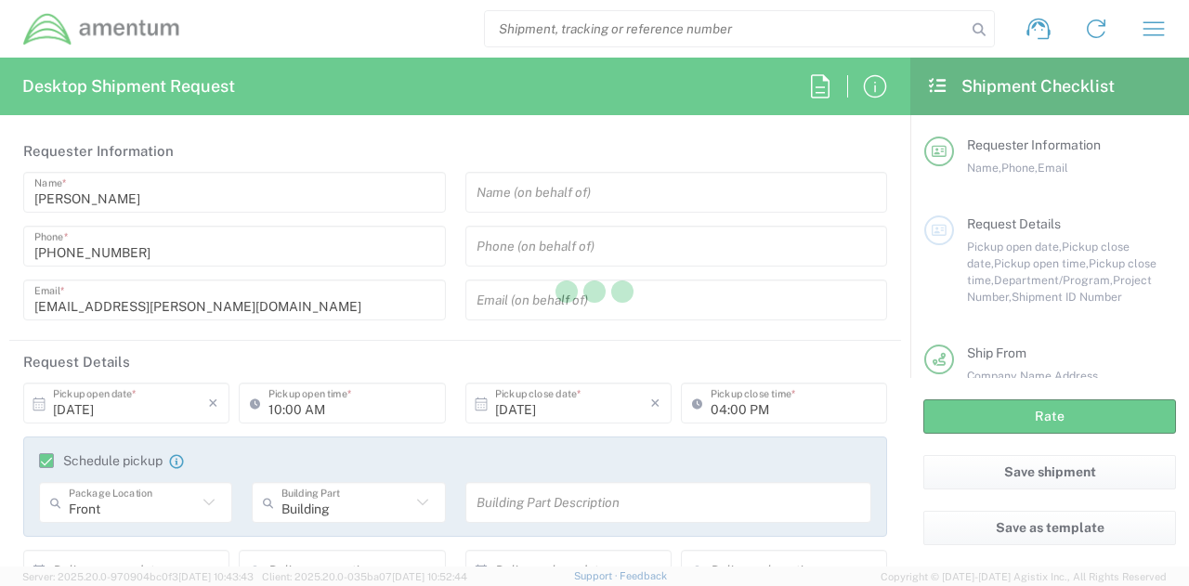
type input "daniel.l.alati@uscg.mil"
type input "Your Packaging"
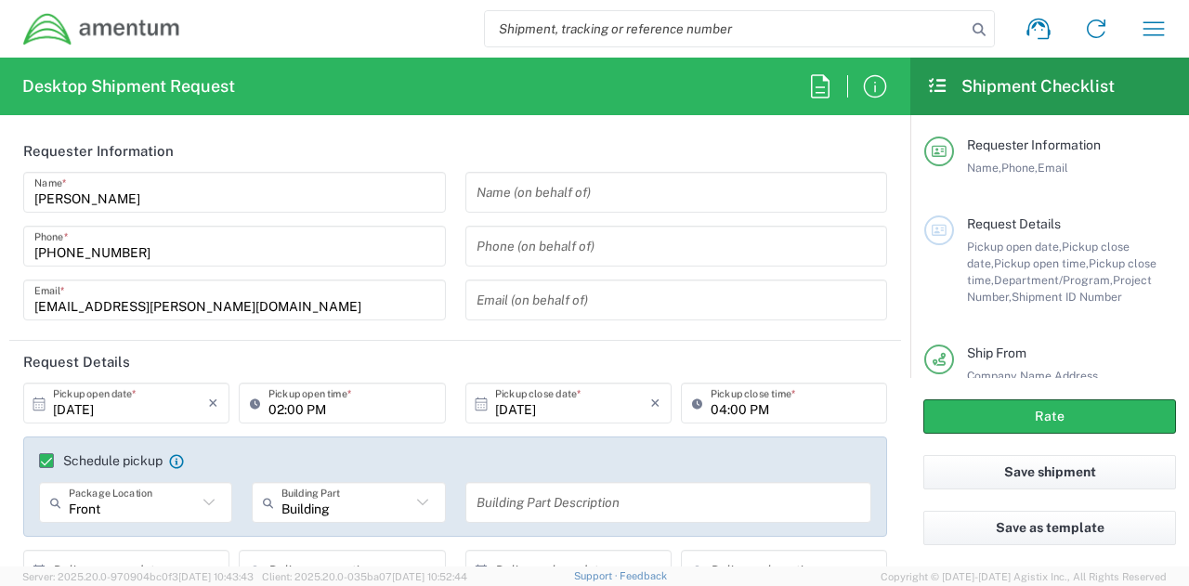
type input "Your Packaging"
click at [139, 407] on input "[DATE]" at bounding box center [130, 403] width 155 height 33
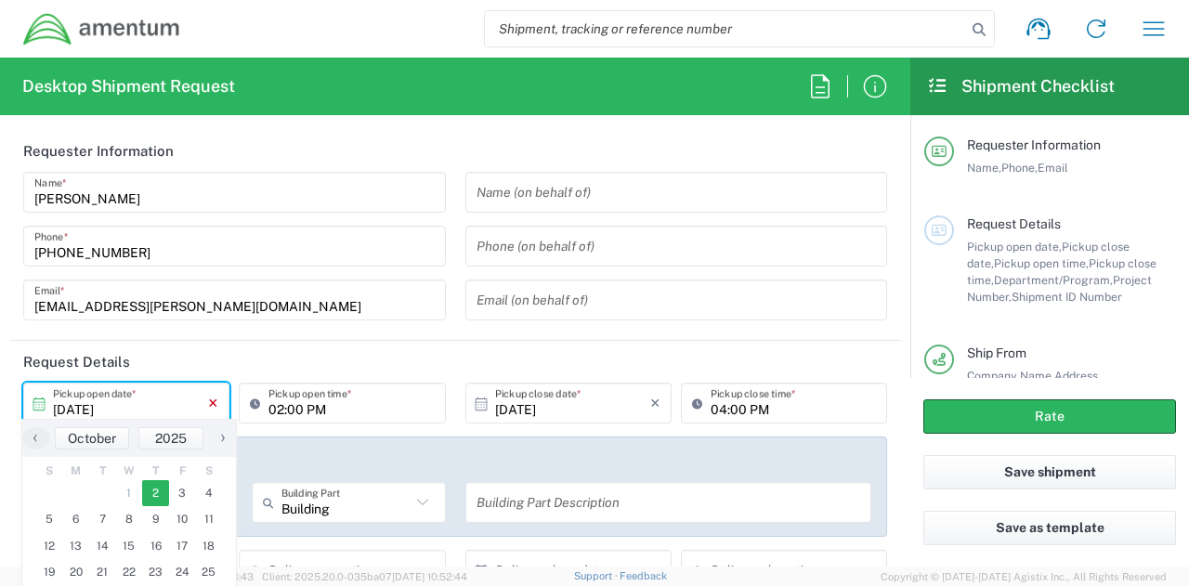
click at [210, 400] on icon "×" at bounding box center [213, 403] width 10 height 30
type input "[DATE]"
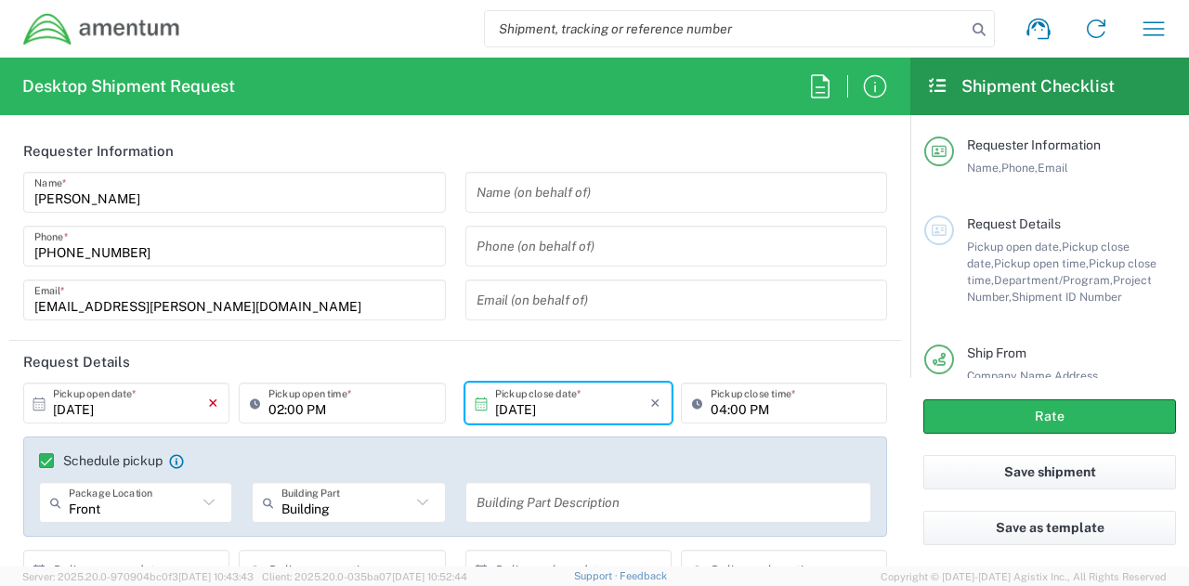
click at [212, 400] on icon "×" at bounding box center [213, 403] width 10 height 30
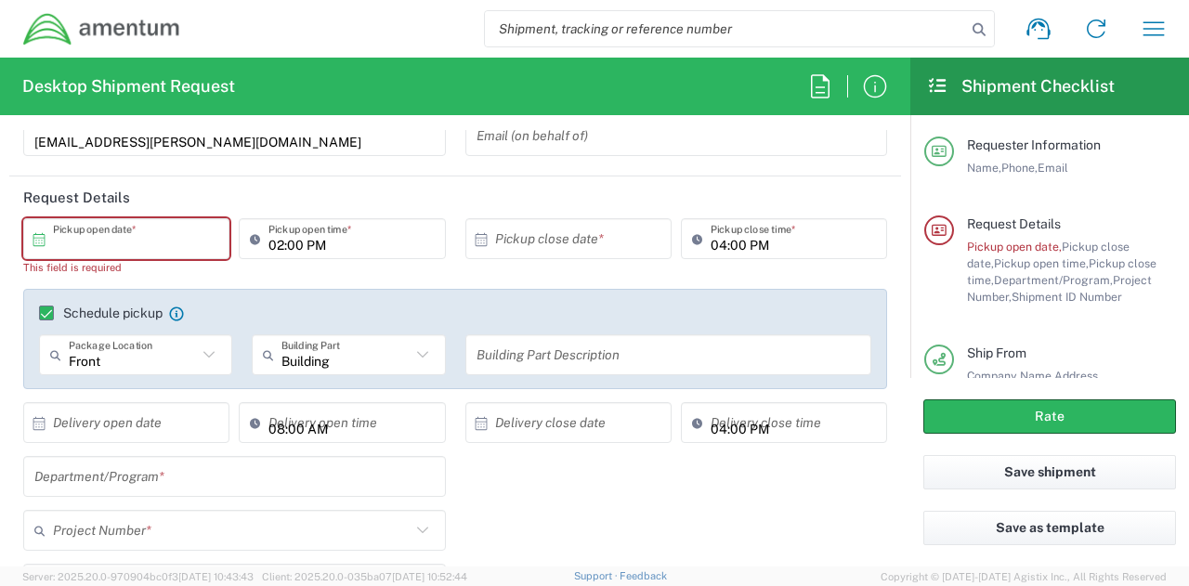
scroll to position [186, 0]
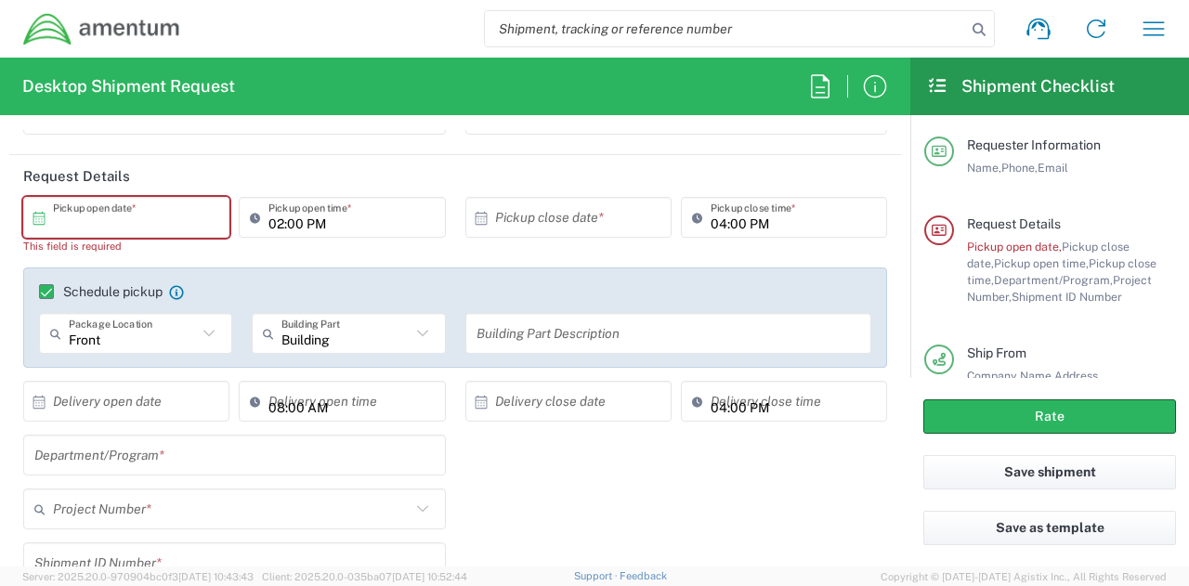
click at [51, 292] on label "Schedule pickup" at bounding box center [101, 291] width 124 height 15
click at [38, 292] on input "Schedule pickup" at bounding box center [38, 292] width 0 height 0
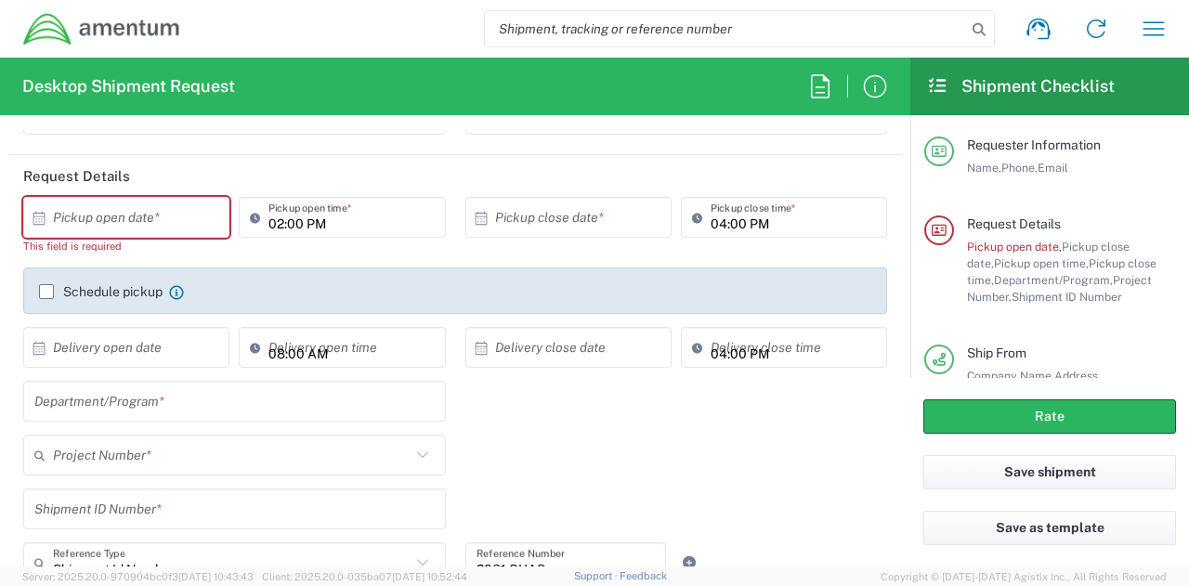
click at [177, 212] on input "text" at bounding box center [130, 218] width 155 height 33
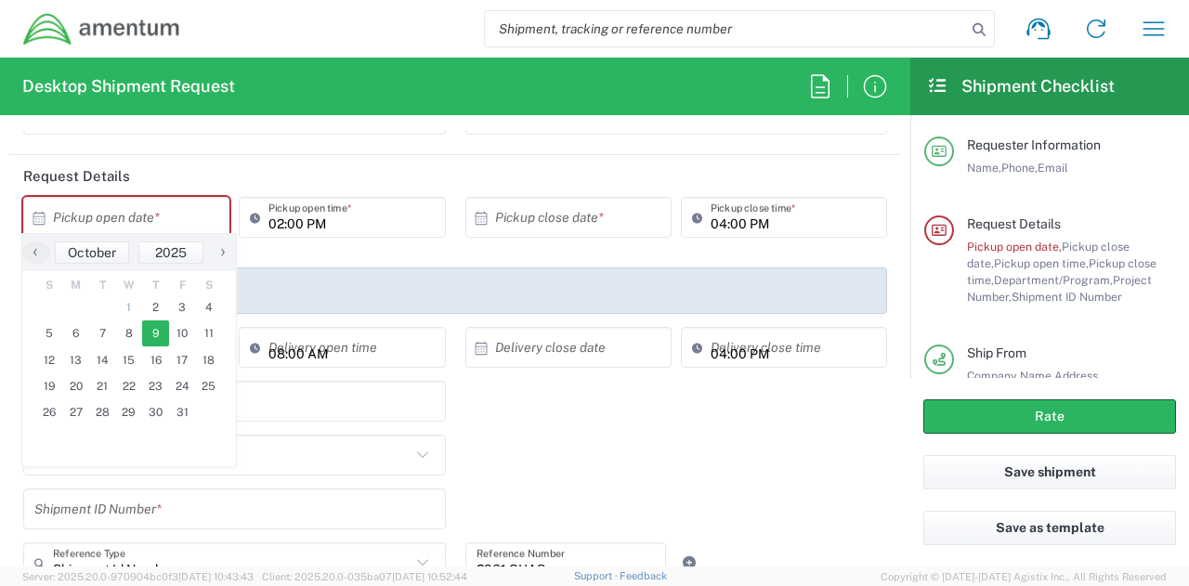
click at [145, 325] on span "9" at bounding box center [155, 333] width 27 height 26
type input "[DATE]"
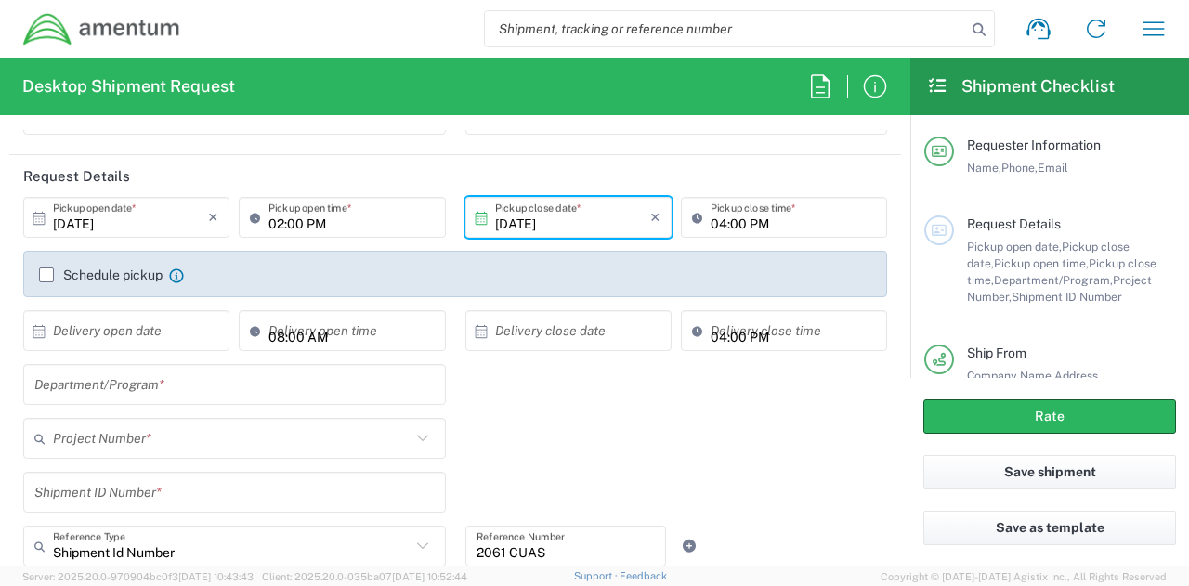
click at [712, 252] on div "Schedule pickup Check the flag if you need to request carrier to pickup from th…" at bounding box center [455, 274] width 864 height 46
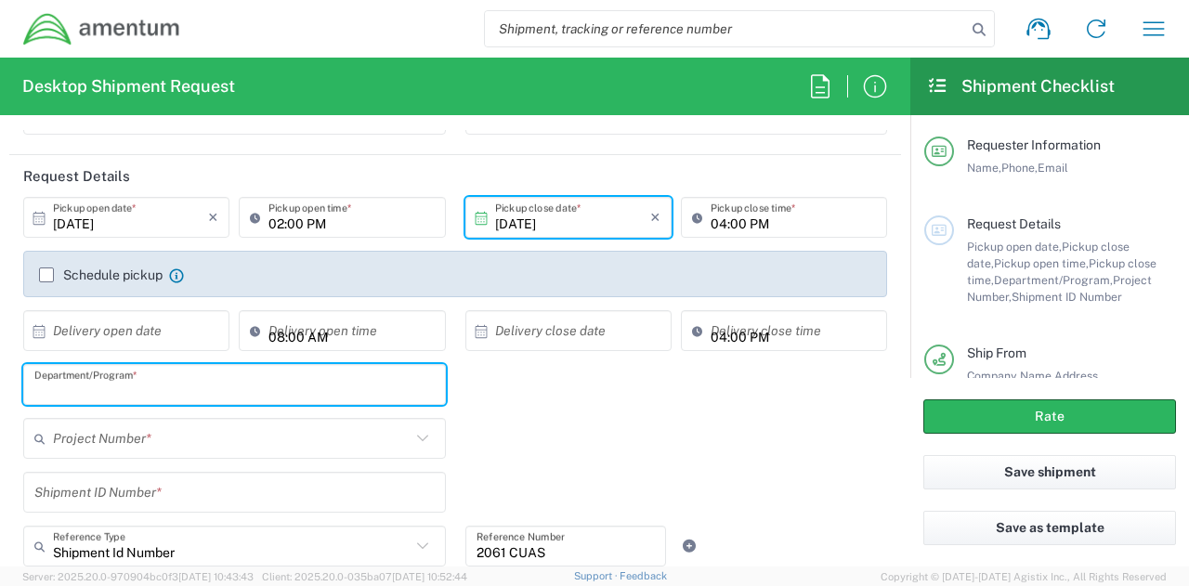
click at [263, 375] on input "text" at bounding box center [234, 385] width 400 height 33
type input "DHS S&T CUAS"
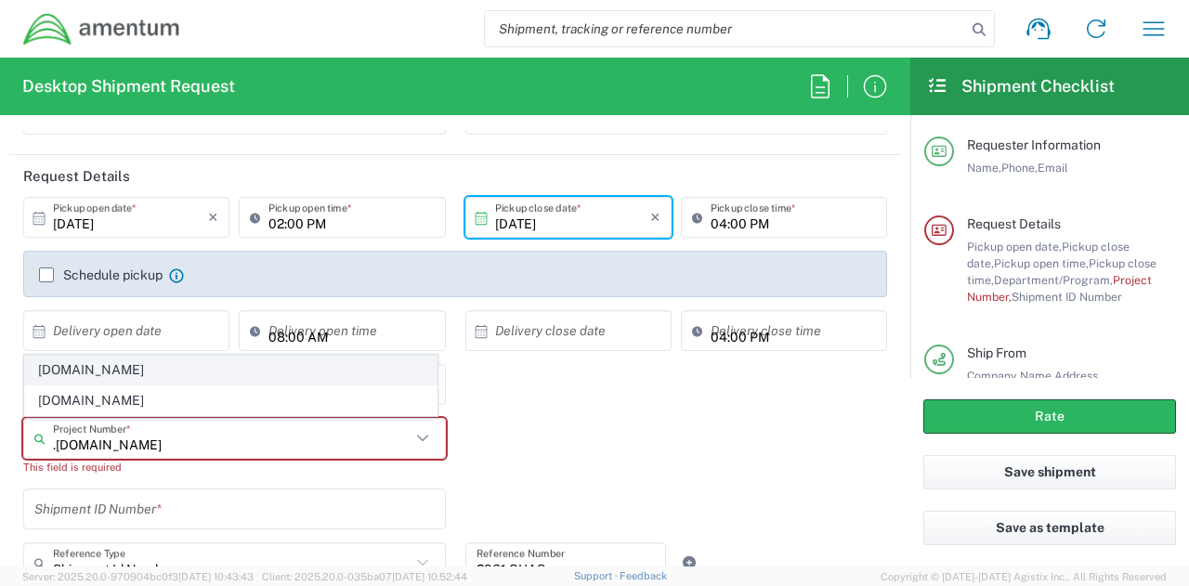
click at [242, 374] on span "3566.07.0152.CUAS.CBPC.5000.CF" at bounding box center [230, 370] width 411 height 29
type input "3566.07.0152.CUAS.CBPC.5000.CF"
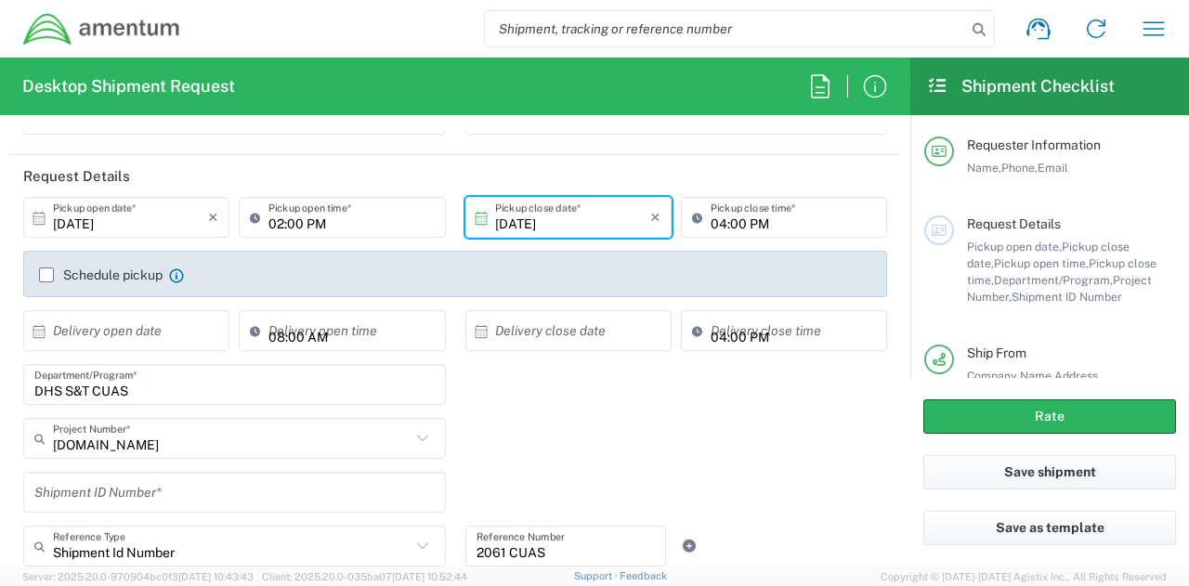
click at [289, 449] on input "3566.07.0152.CUAS.CBPC.5000.CF" at bounding box center [232, 439] width 358 height 33
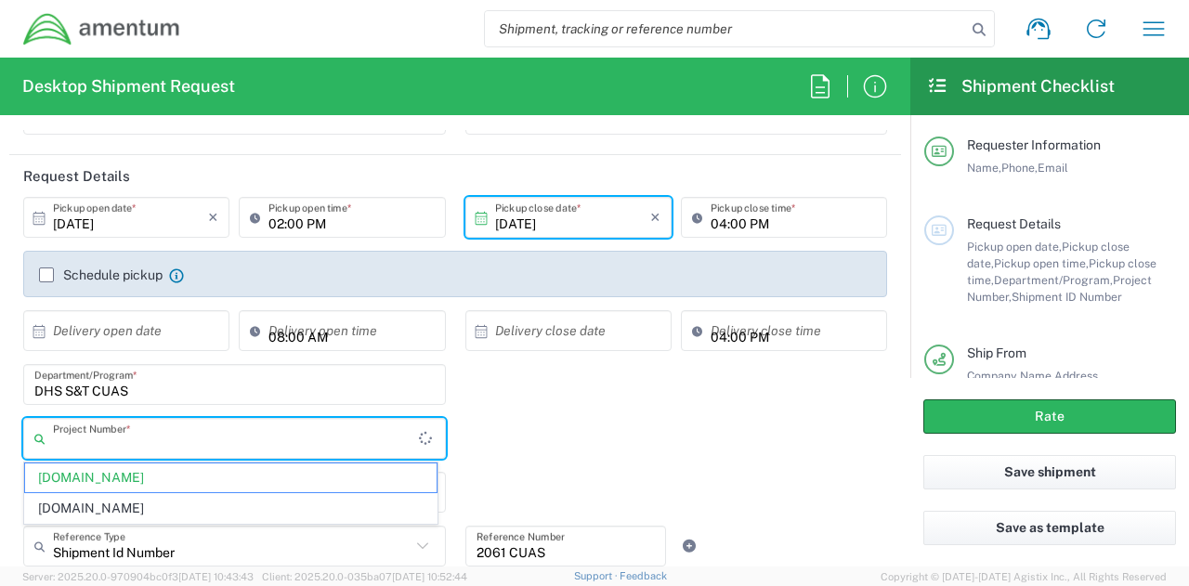
click at [289, 449] on input "text" at bounding box center [236, 439] width 366 height 33
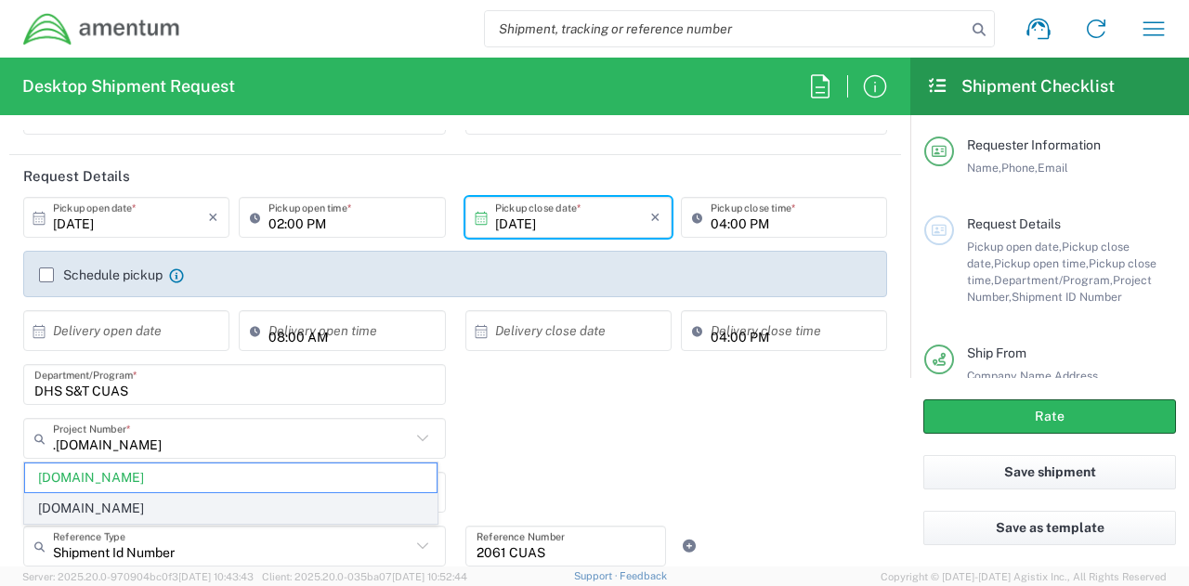
click at [222, 510] on span "[DOMAIN_NAME]" at bounding box center [230, 508] width 411 height 29
type input "[DOMAIN_NAME]"
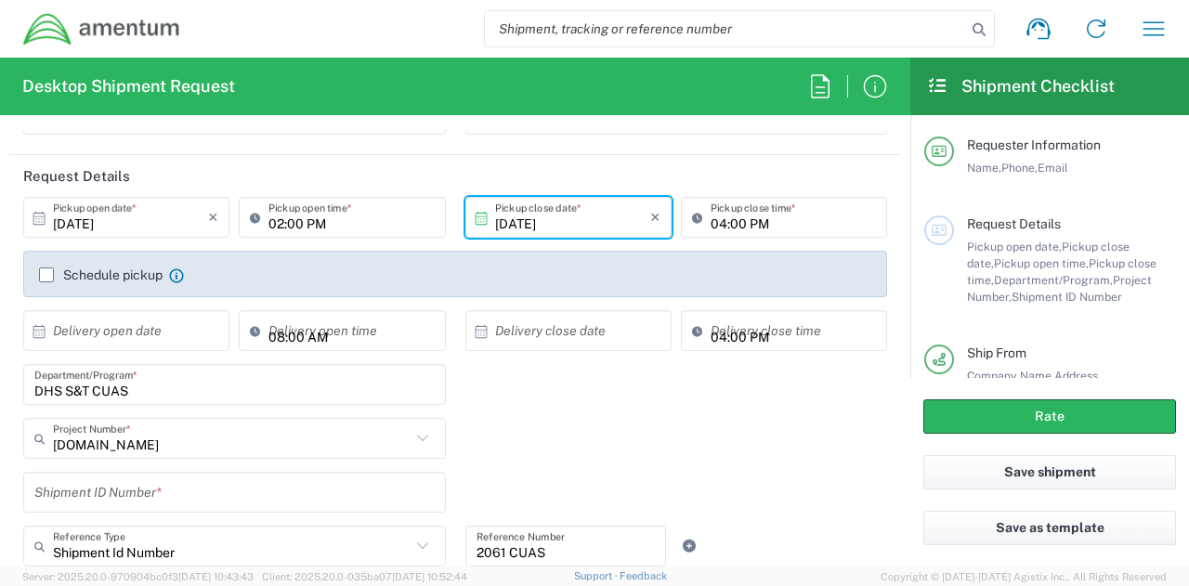
scroll to position [371, 0]
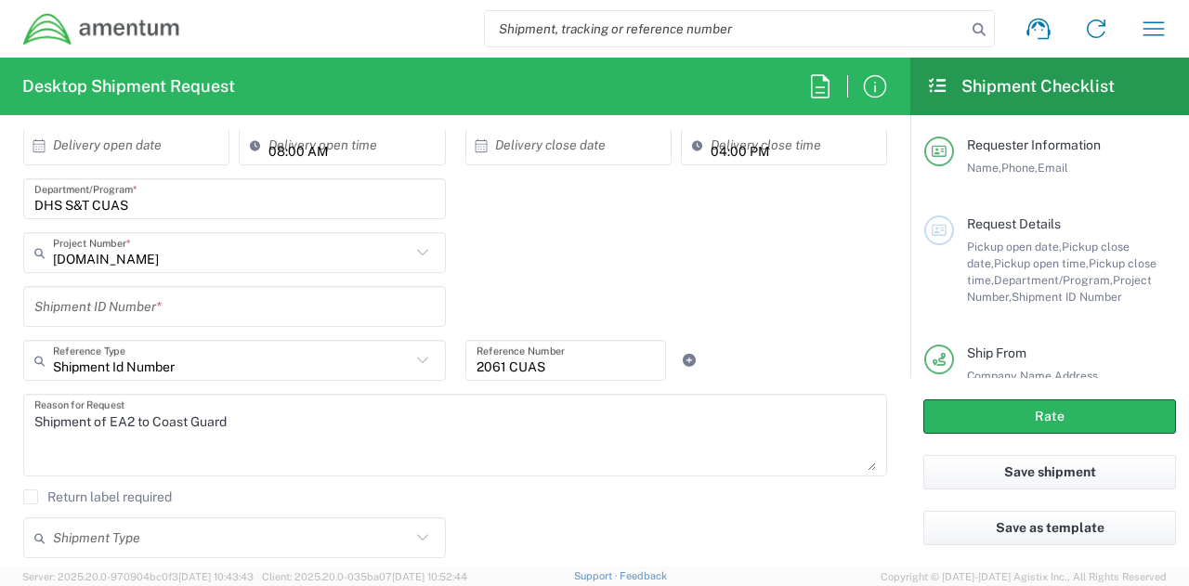
click at [262, 302] on input "text" at bounding box center [234, 307] width 400 height 33
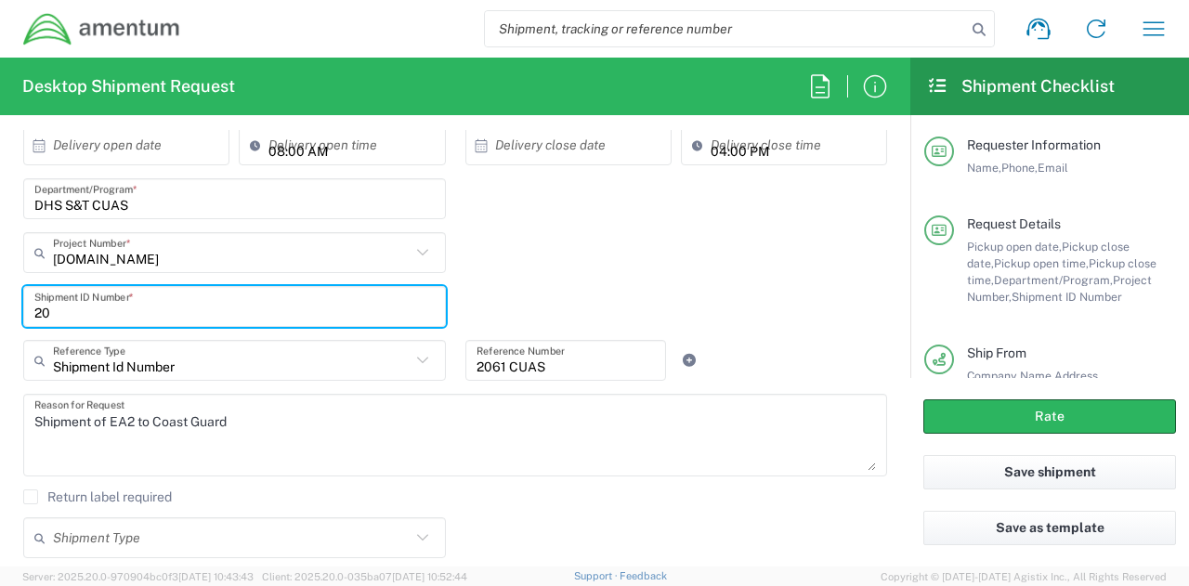
type input "2"
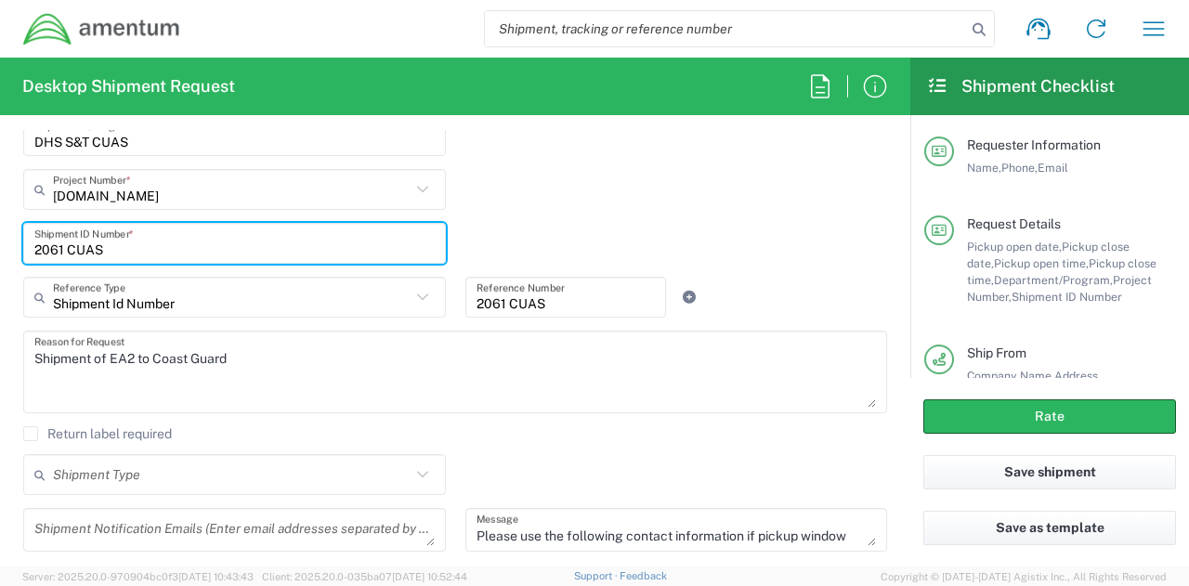
scroll to position [464, 0]
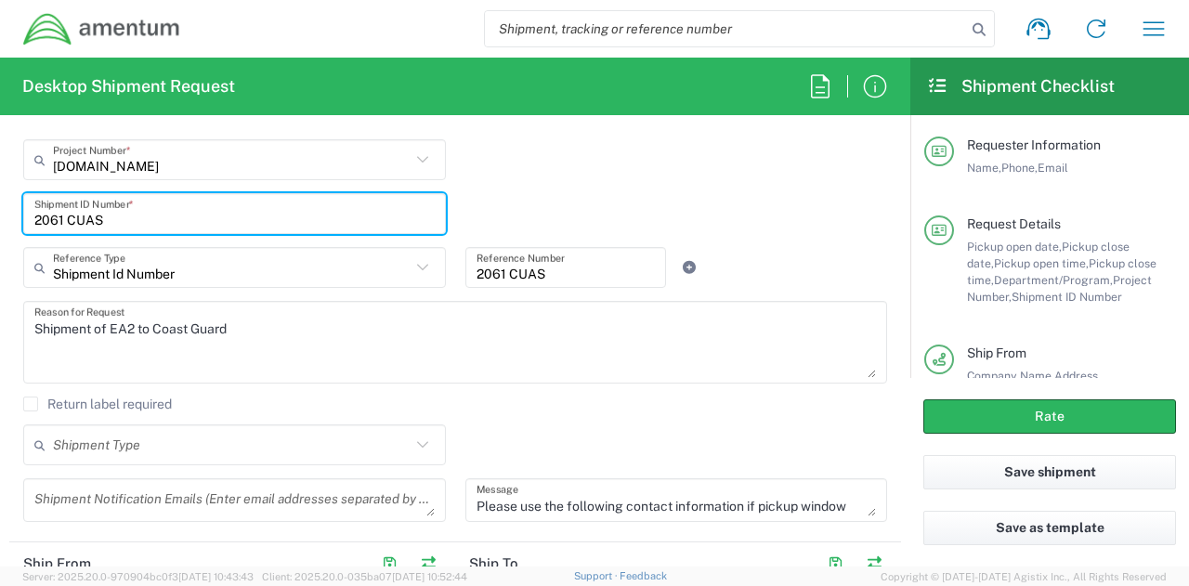
type input "2061 CUAS"
click at [325, 436] on input "text" at bounding box center [232, 445] width 358 height 33
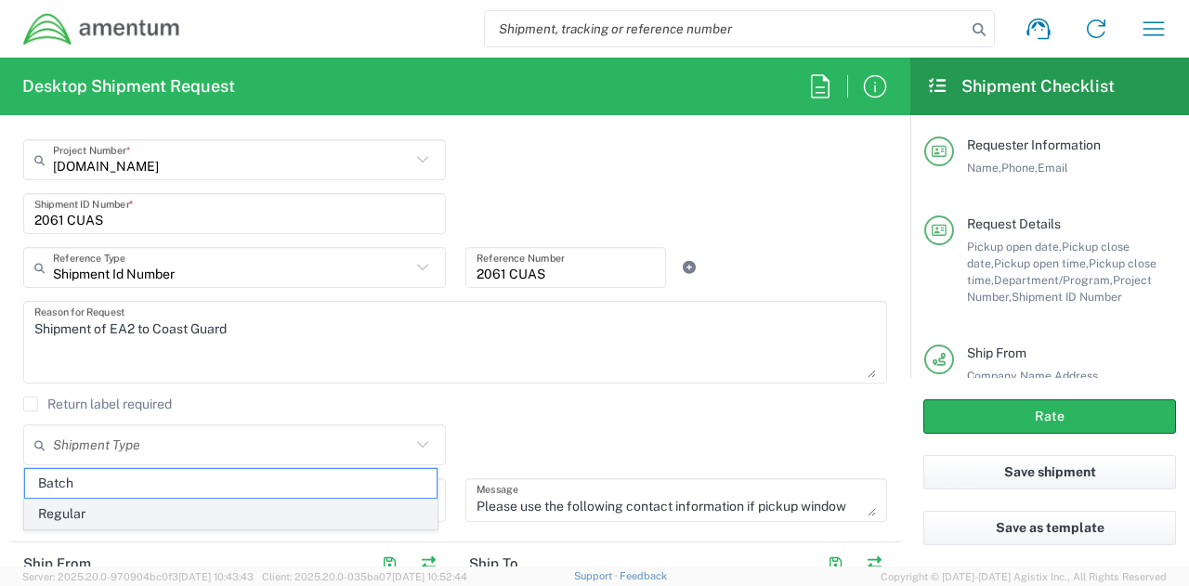
click at [124, 505] on span "Regular" at bounding box center [230, 514] width 411 height 29
type input "Regular"
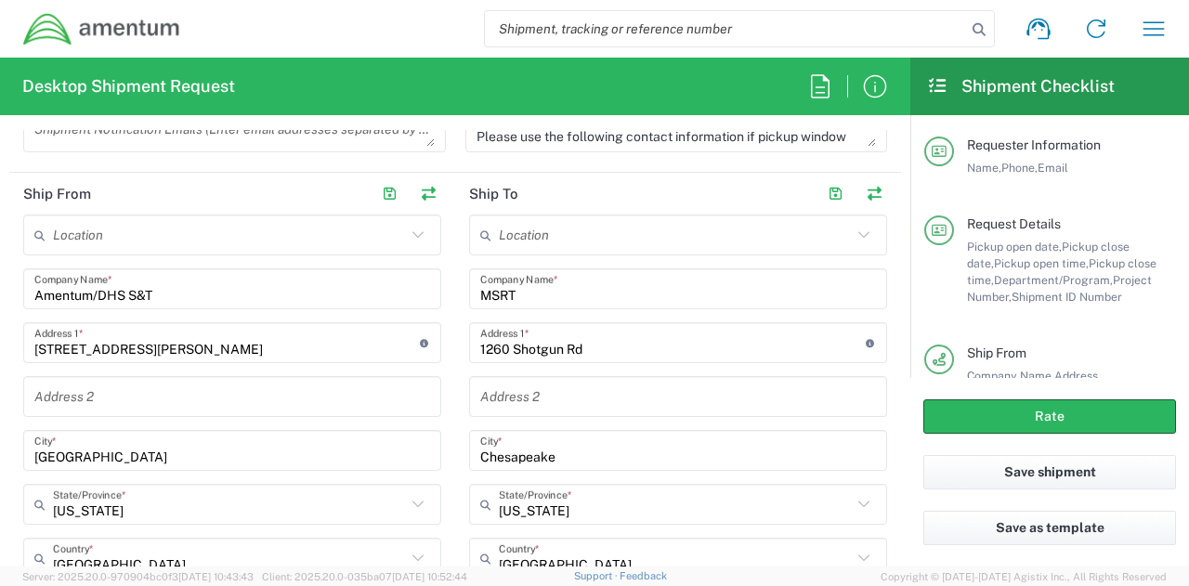
scroll to position [836, 0]
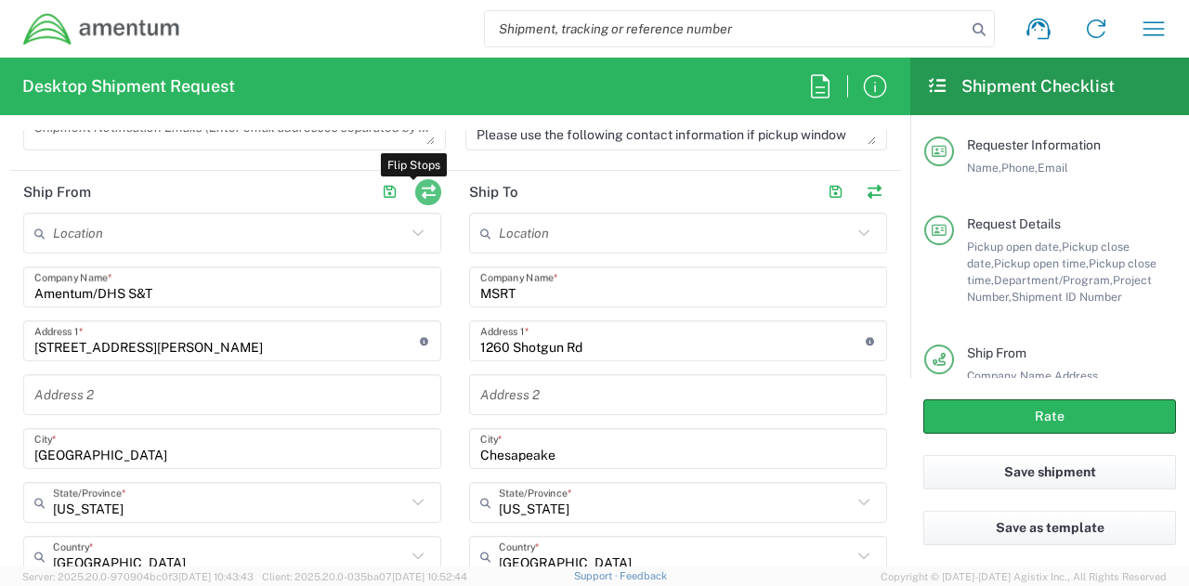
click at [421, 193] on button "button" at bounding box center [428, 192] width 26 height 26
type input "MSRT"
type input "1260 Shotgun Rd"
type input "Chesapeake"
type input "[US_STATE]"
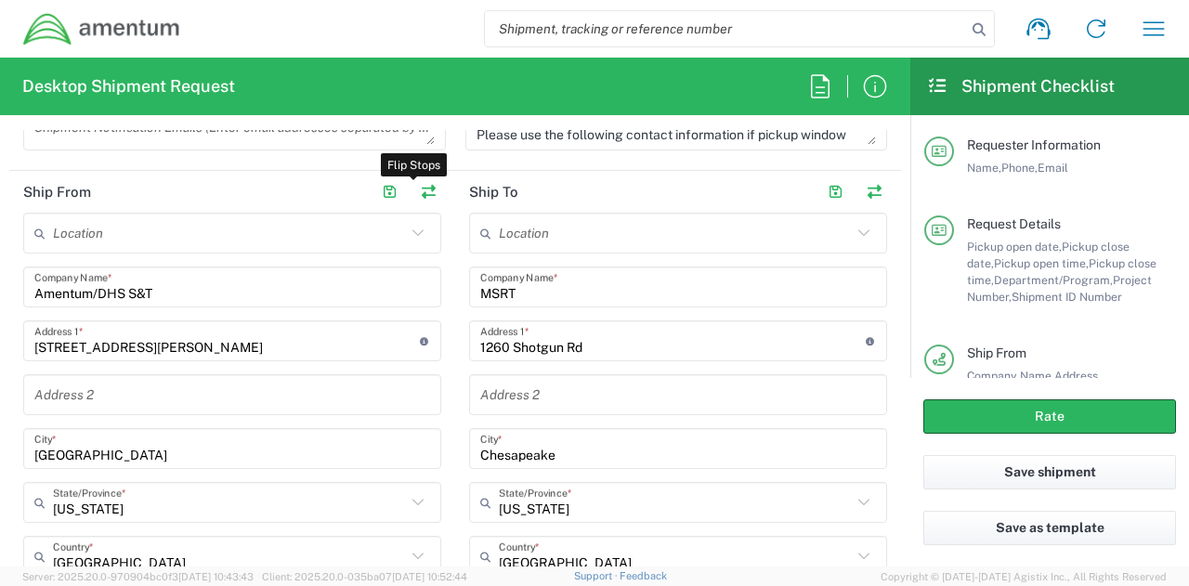
type input "23322"
type input "[PERSON_NAME]"
type input "[PHONE_NUMBER]"
type input "daniel.l.alati@uscg.mil"
type input "Amentum/DHS S&T"
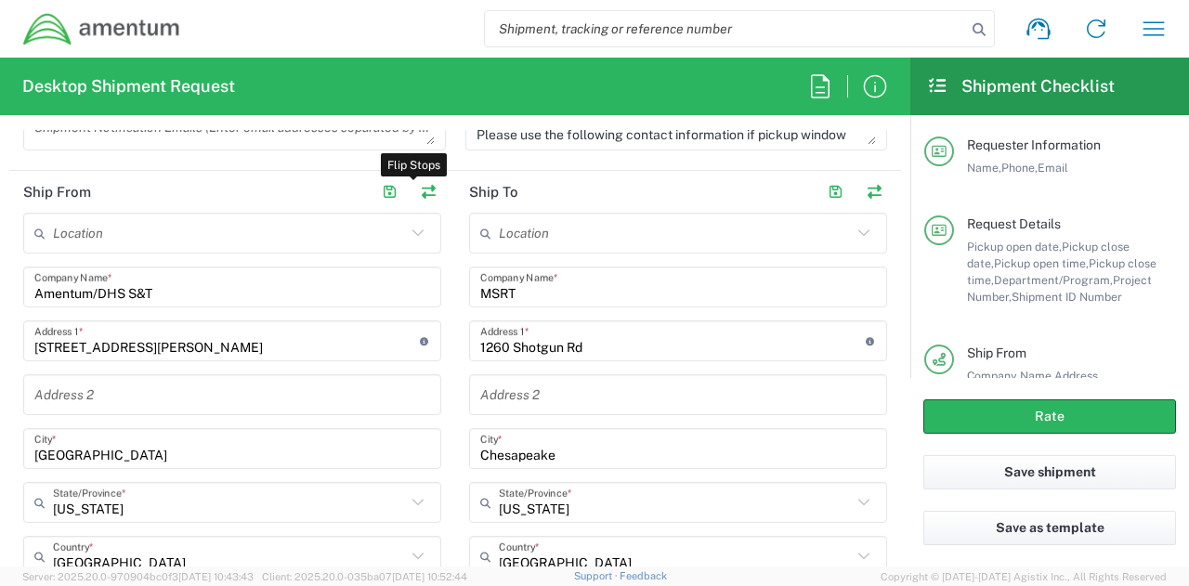
type input "[STREET_ADDRESS][PERSON_NAME]"
type input "[GEOGRAPHIC_DATA]"
type input "[US_STATE]"
type input "25446"
type input "Attn: [PERSON_NAME]"
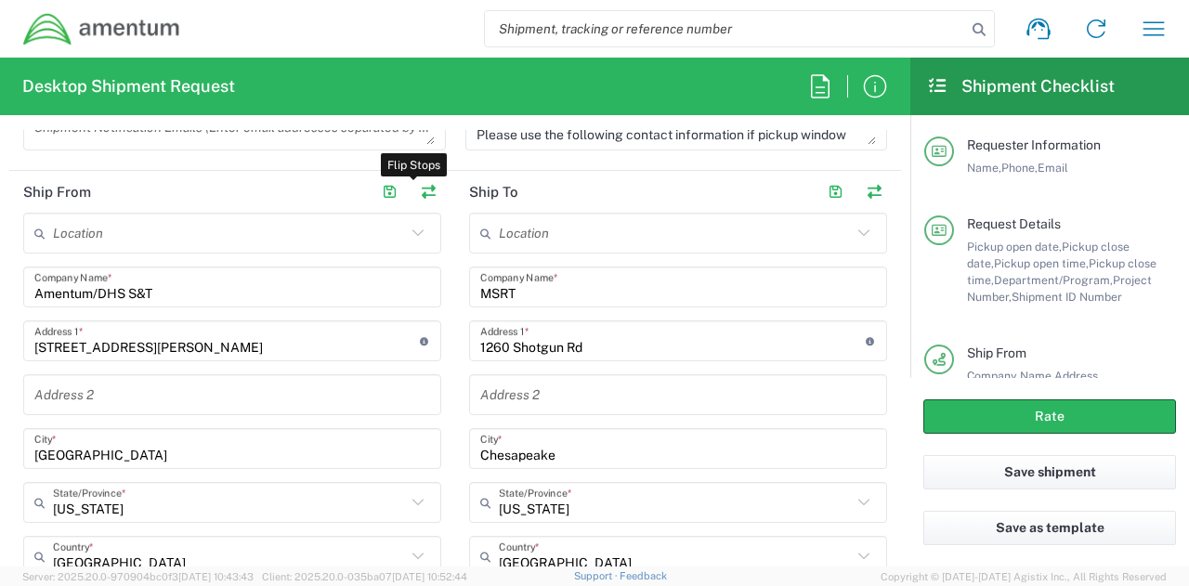
type input "[PHONE_NUMBER]"
type input "[EMAIL_ADDRESS][PERSON_NAME][DOMAIN_NAME]"
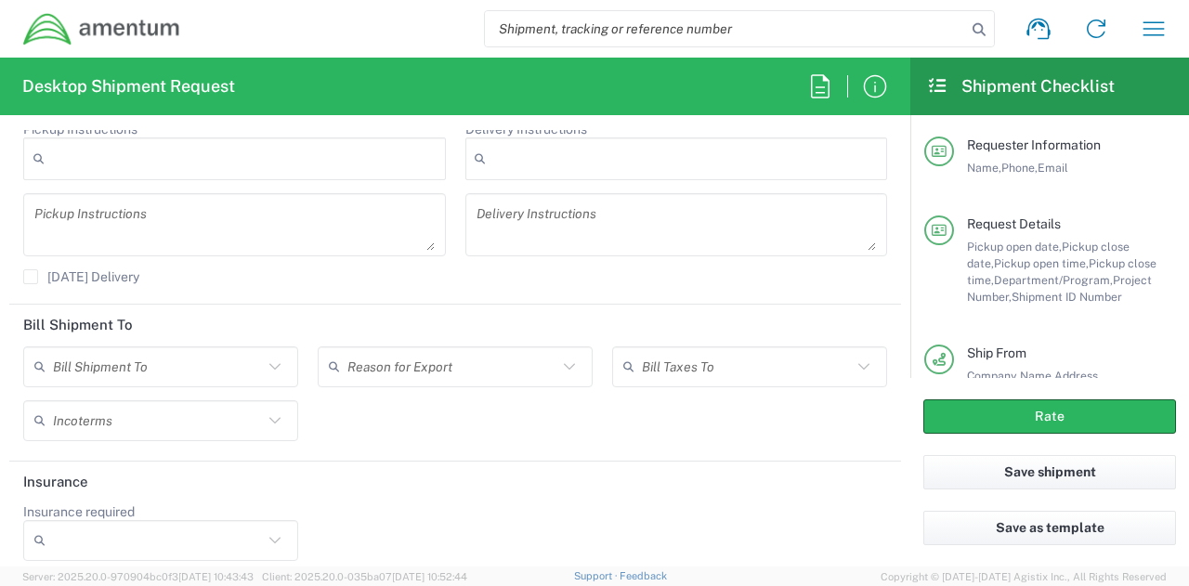
scroll to position [2529, 0]
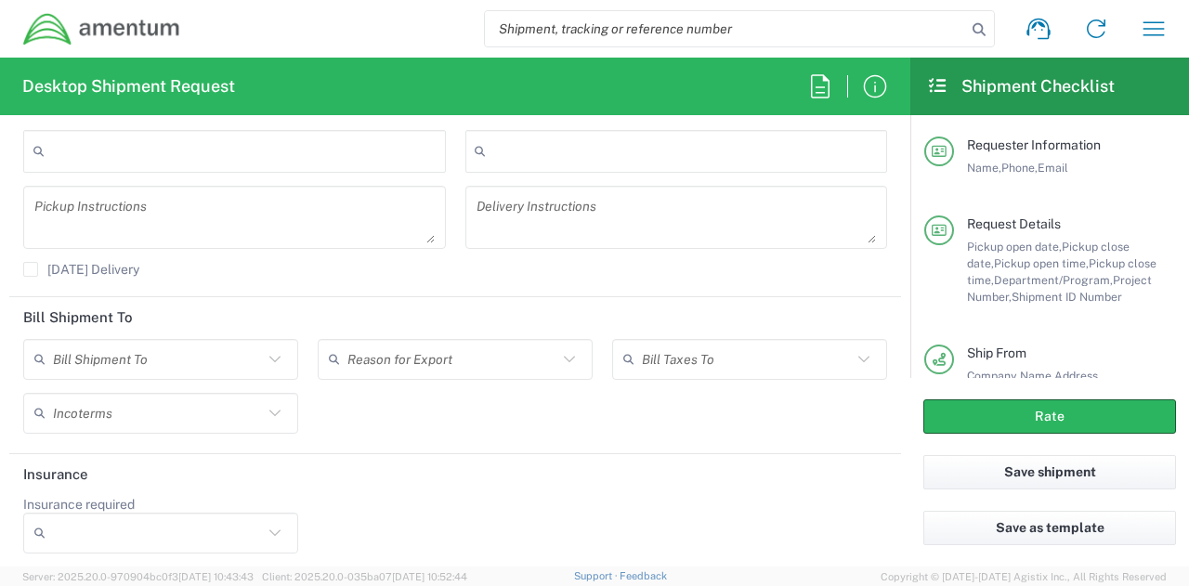
click at [238, 537] on input "Insurance required" at bounding box center [158, 533] width 210 height 30
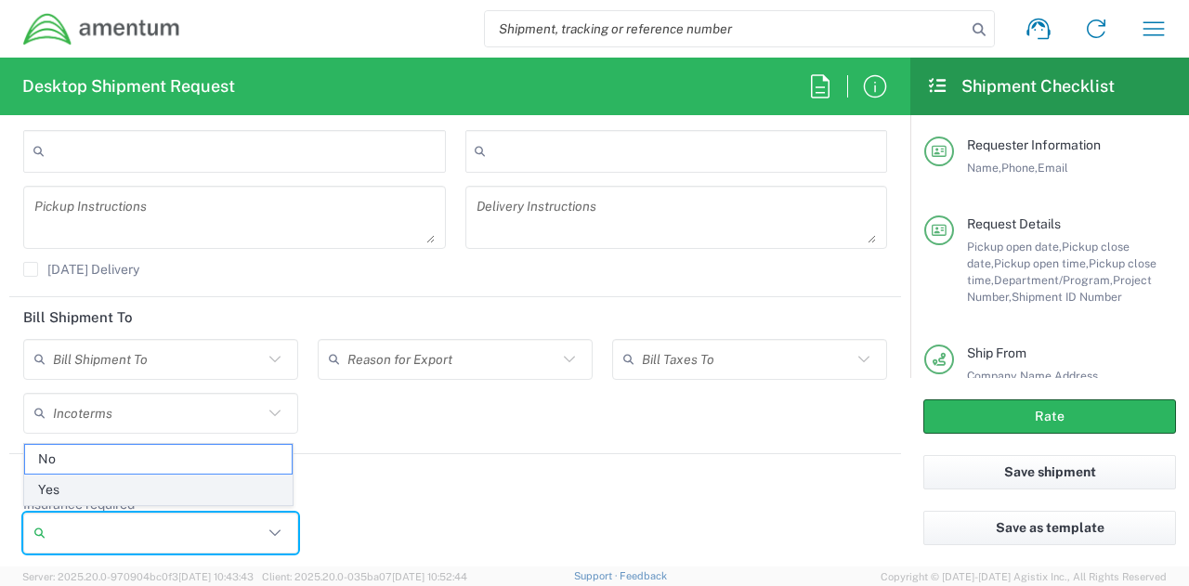
click at [104, 487] on span "Yes" at bounding box center [158, 489] width 267 height 29
type input "Yes"
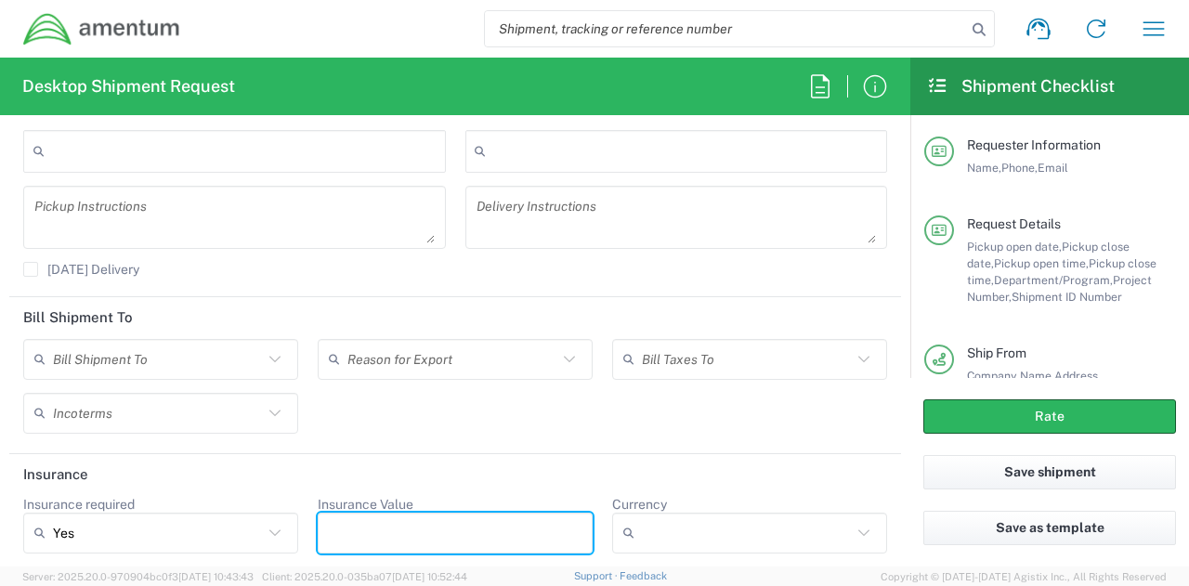
click at [529, 521] on input "Insurance Value" at bounding box center [455, 533] width 253 height 30
type input "1000"
click at [1057, 419] on button "Rate" at bounding box center [1049, 416] width 253 height 34
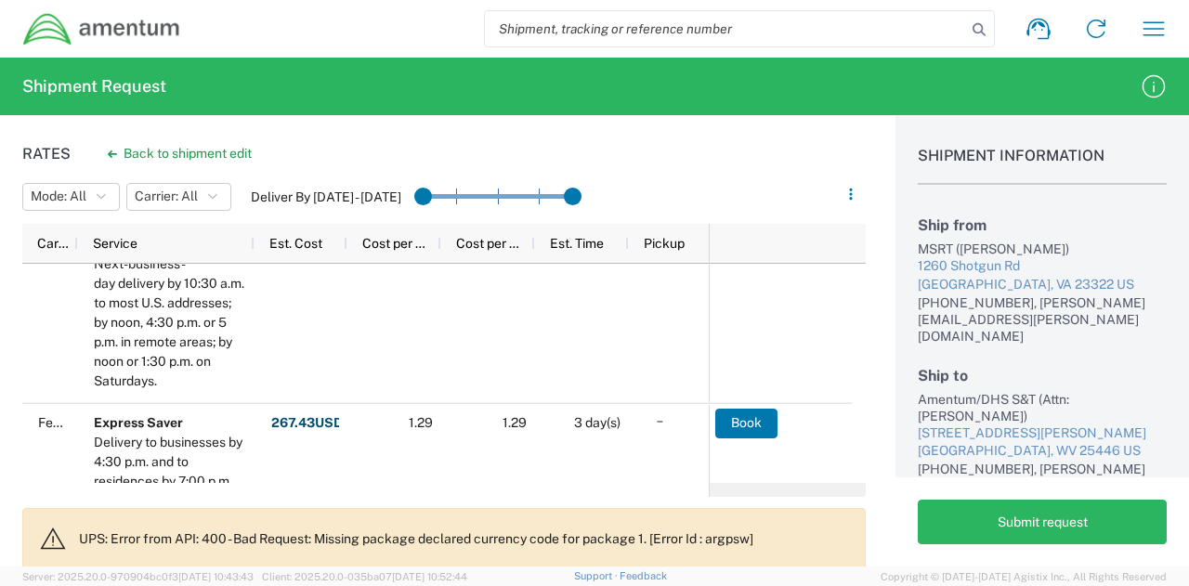
scroll to position [186, 0]
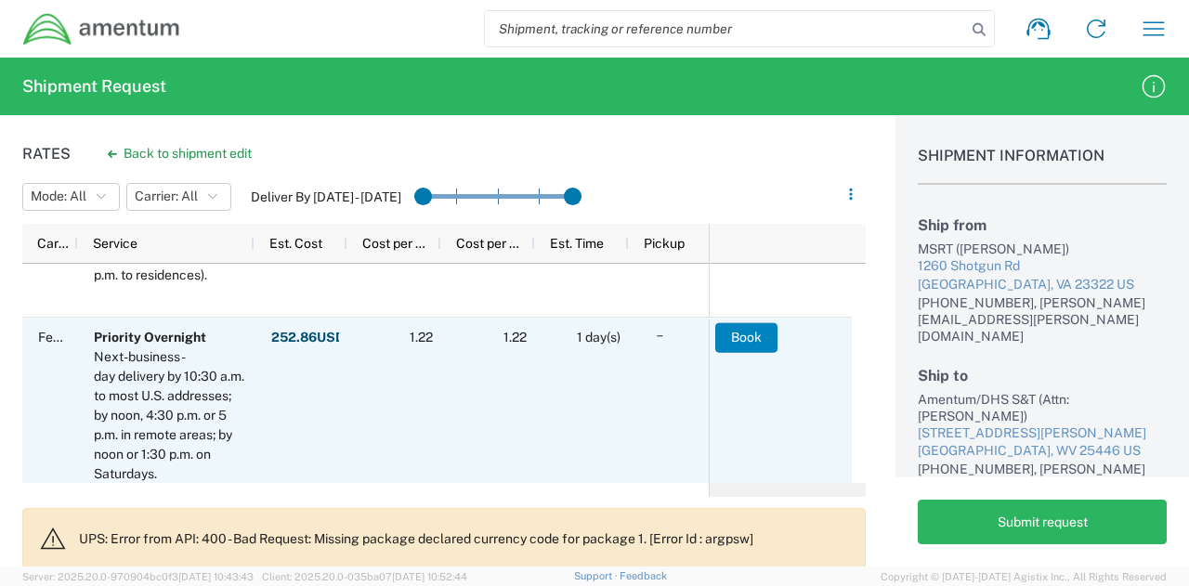
click at [741, 335] on button "Book" at bounding box center [746, 337] width 62 height 30
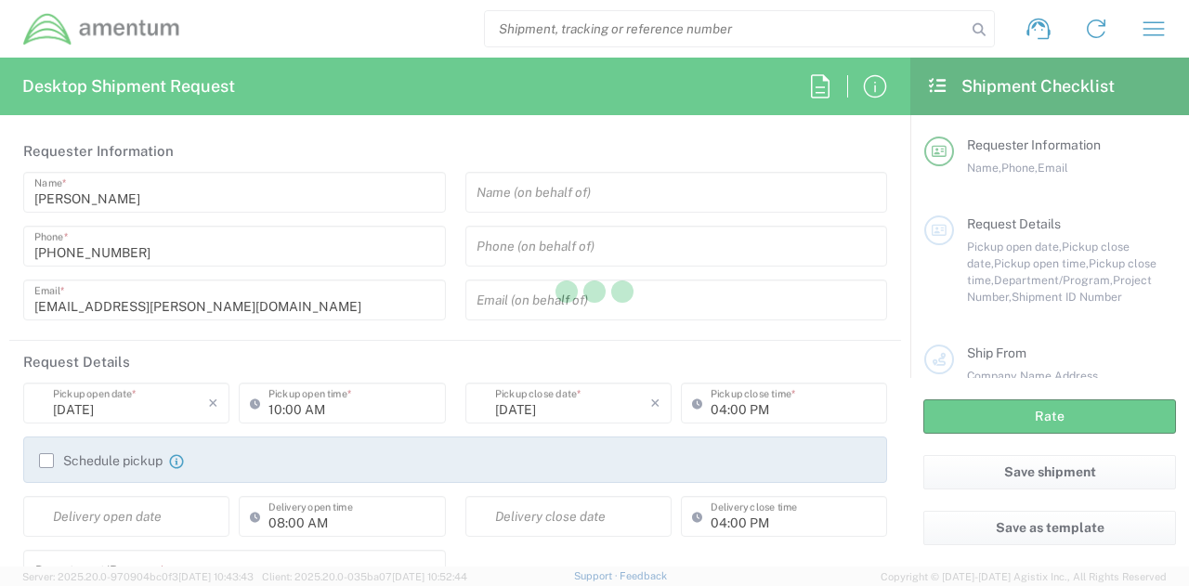
type input "[GEOGRAPHIC_DATA]"
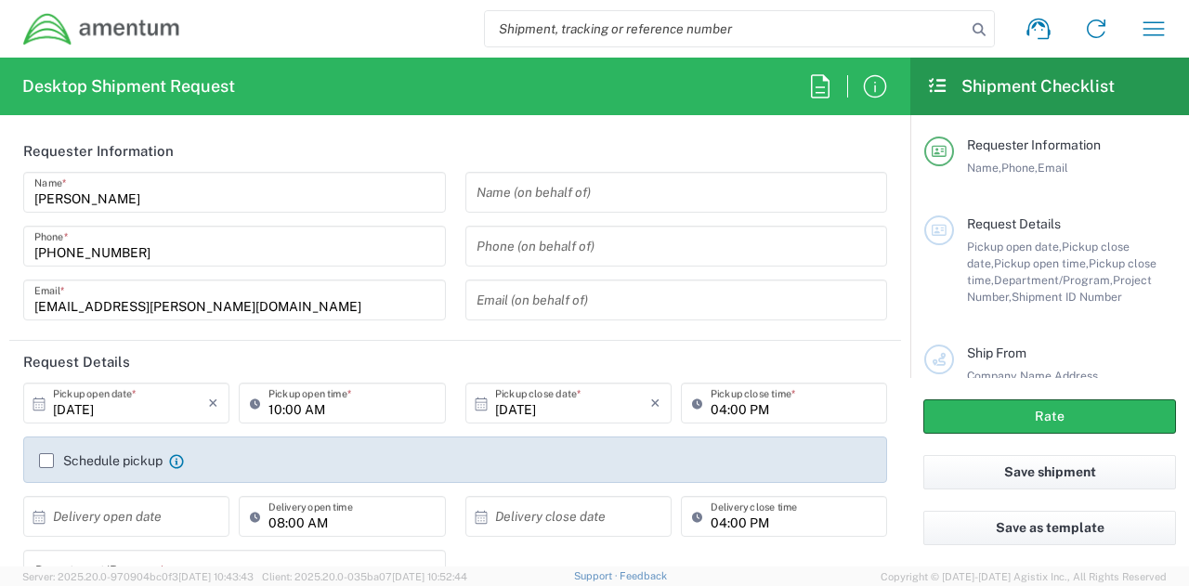
type input "[DOMAIN_NAME]"
click at [1153, 33] on icon "button" at bounding box center [1153, 29] width 30 height 30
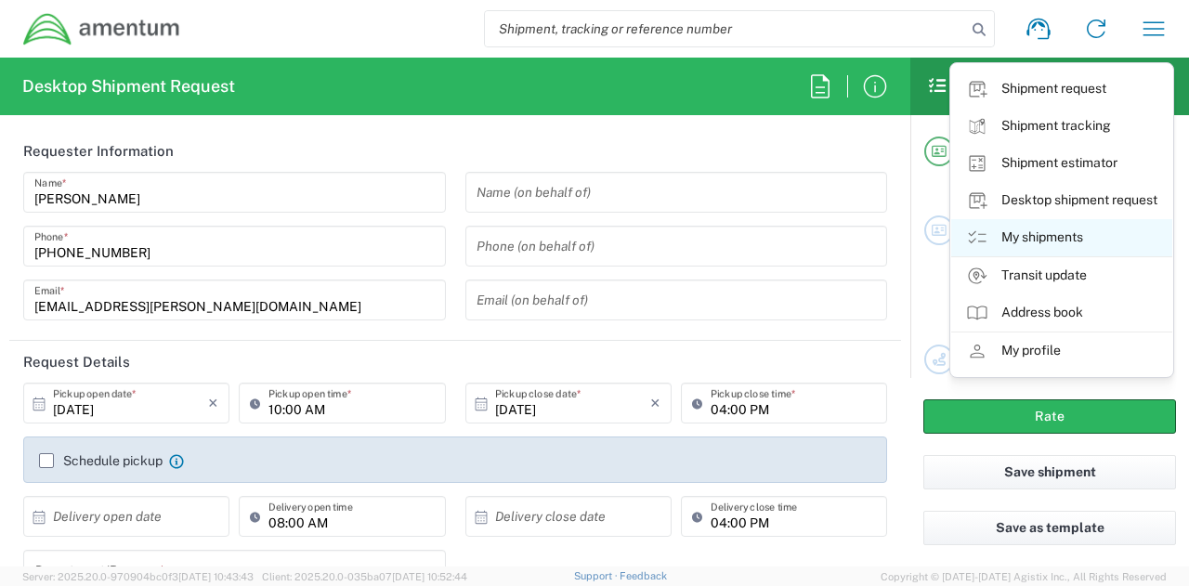
click at [1073, 241] on link "My shipments" at bounding box center [1061, 237] width 221 height 37
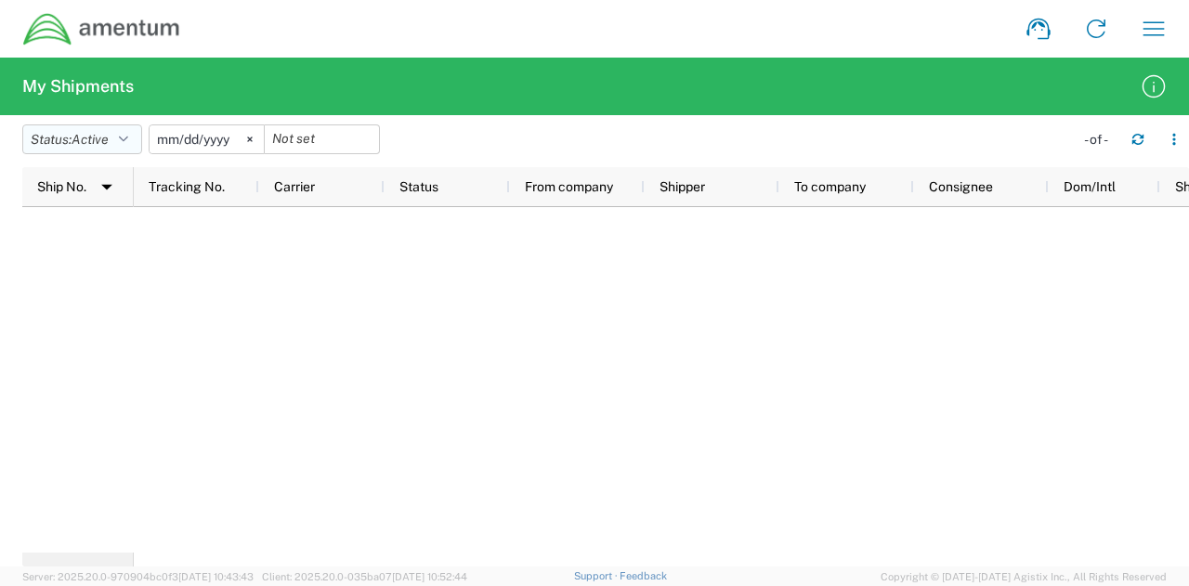
click at [128, 133] on icon "button" at bounding box center [123, 139] width 9 height 13
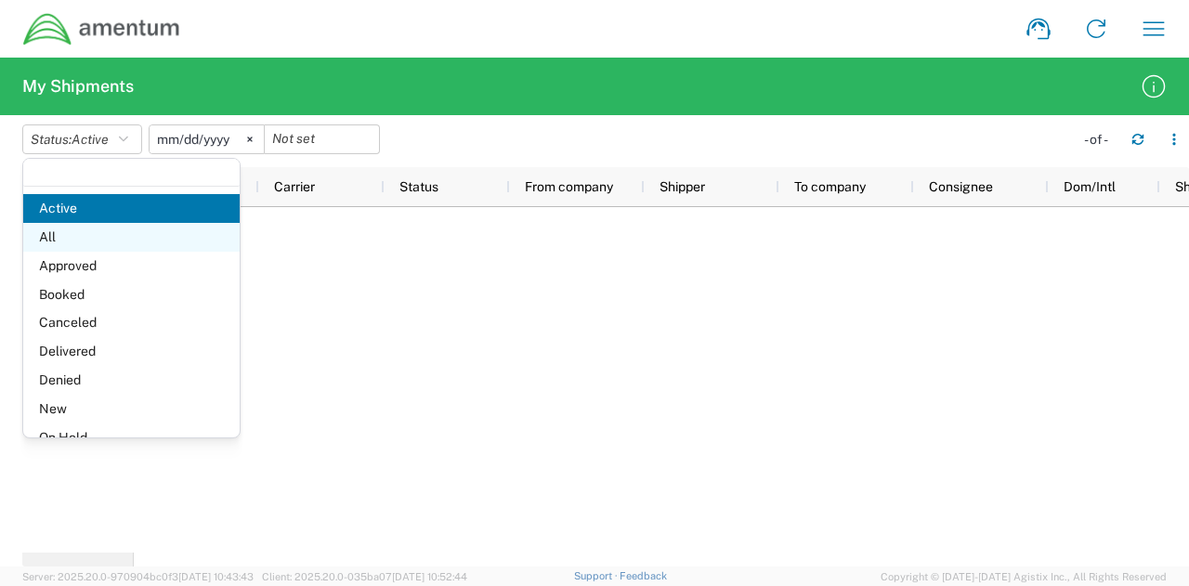
click at [84, 242] on span "All" at bounding box center [131, 237] width 216 height 29
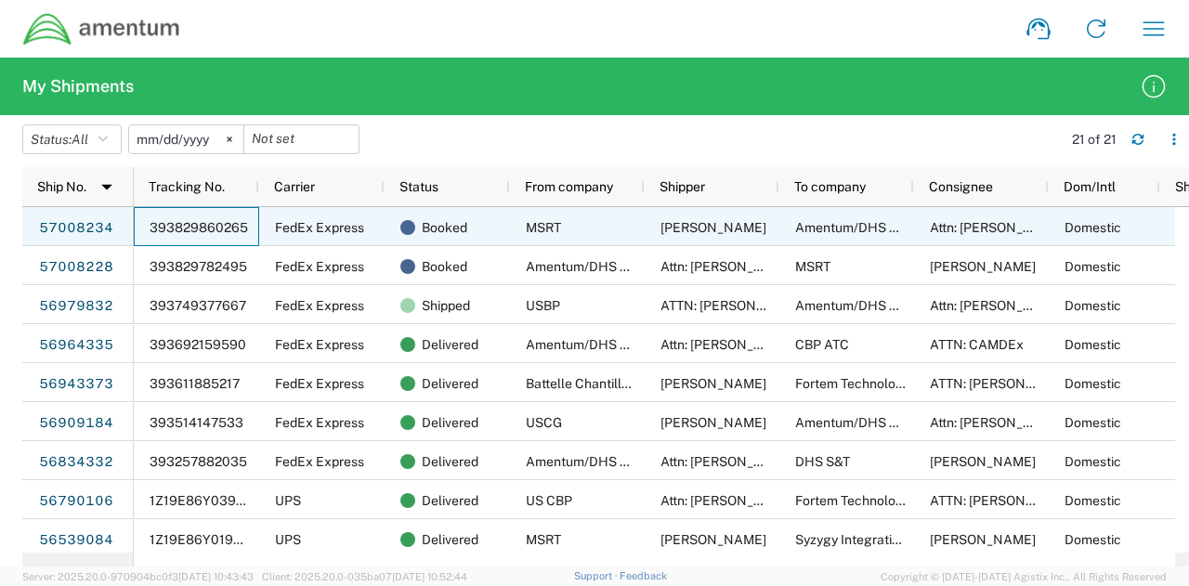
drag, startPoint x: 152, startPoint y: 227, endPoint x: 224, endPoint y: 228, distance: 71.5
click at [224, 228] on span "393829860265" at bounding box center [199, 227] width 98 height 15
click at [69, 227] on link "57008234" at bounding box center [76, 229] width 76 height 30
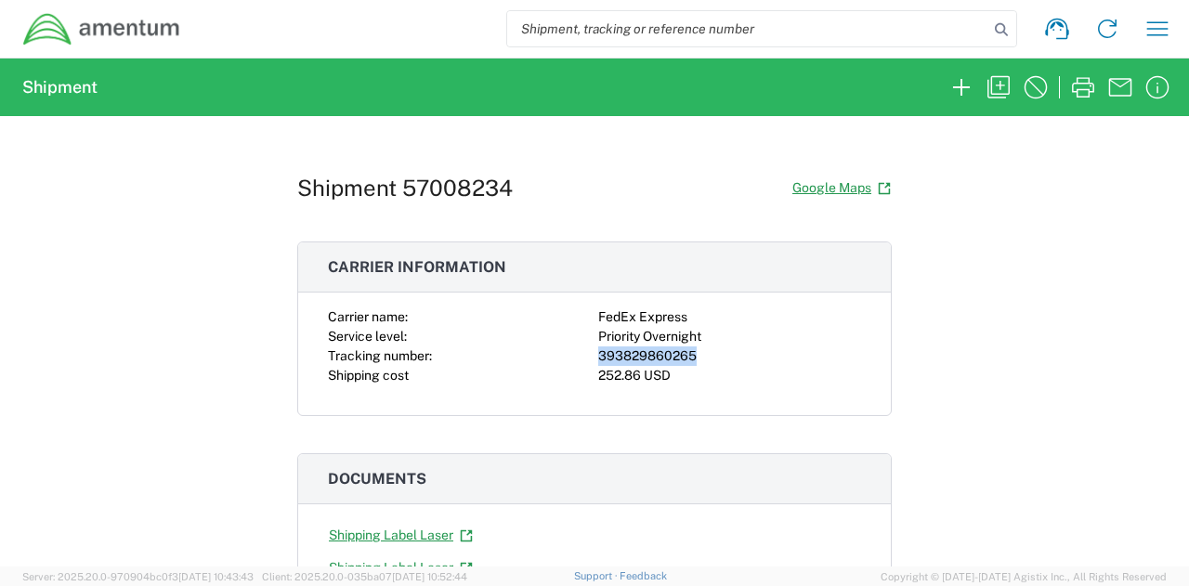
drag, startPoint x: 592, startPoint y: 354, endPoint x: 687, endPoint y: 350, distance: 94.8
click at [687, 350] on div "Carrier name: FedEx Express Service level: Priority Overnight Tracking number: …" at bounding box center [594, 346] width 533 height 78
copy div "393829860265"
click at [917, 321] on div "Shipment 57008234 Google Maps Carrier information Carrier name: FedEx Express S…" at bounding box center [594, 341] width 1189 height 450
